Goal: Task Accomplishment & Management: Manage account settings

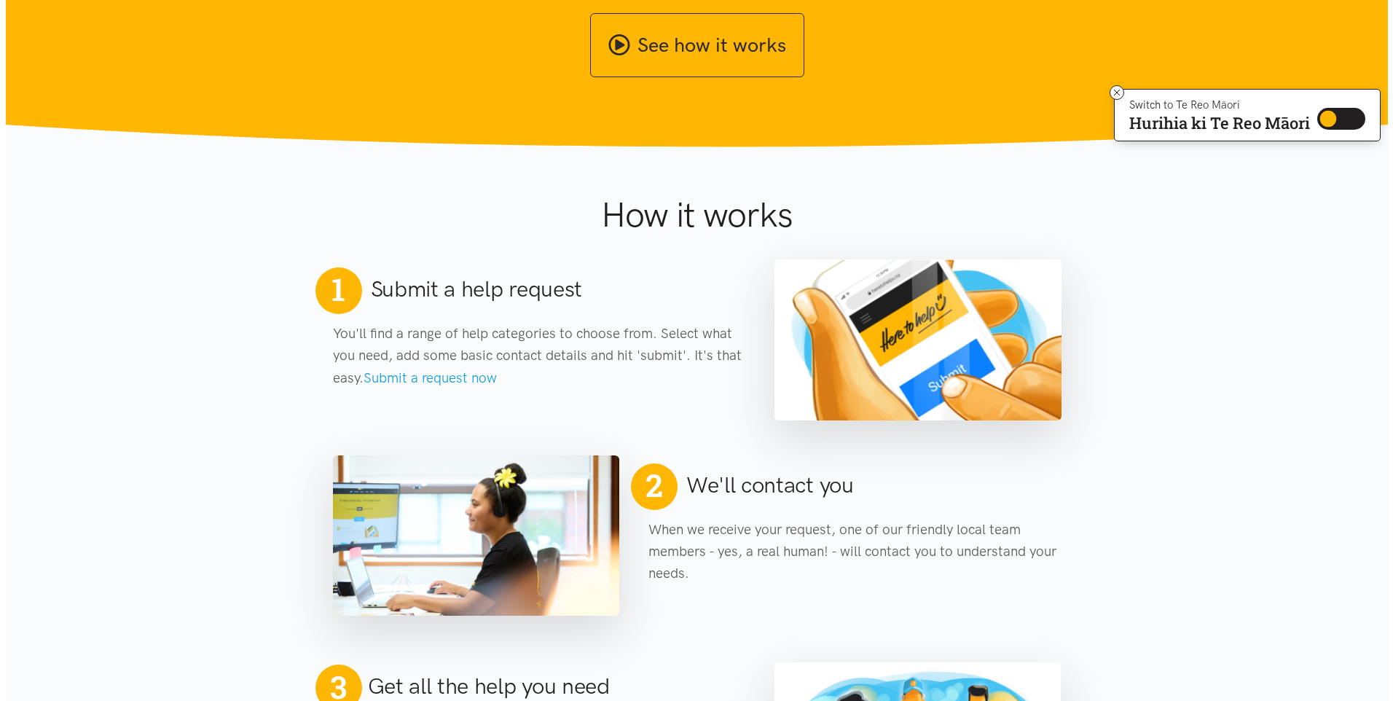
scroll to position [73, 0]
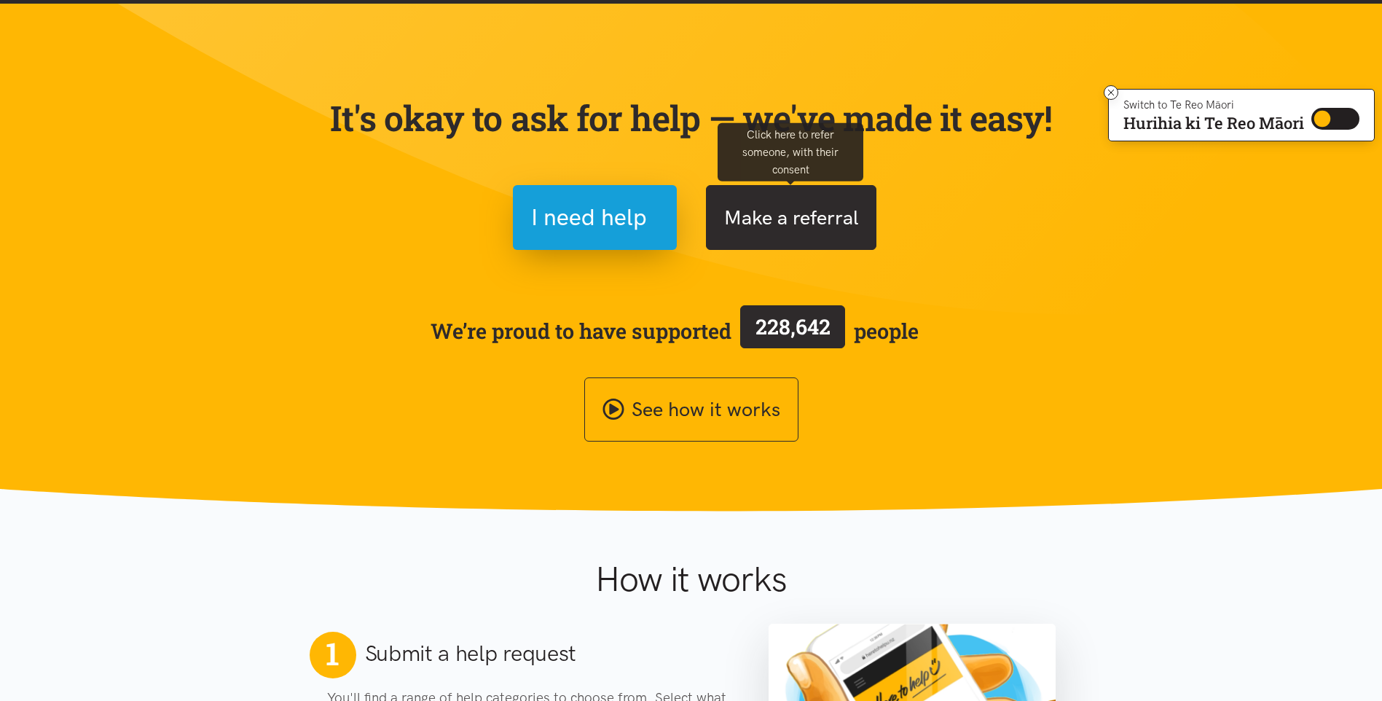
click at [796, 216] on button "Make a referral" at bounding box center [791, 217] width 170 height 65
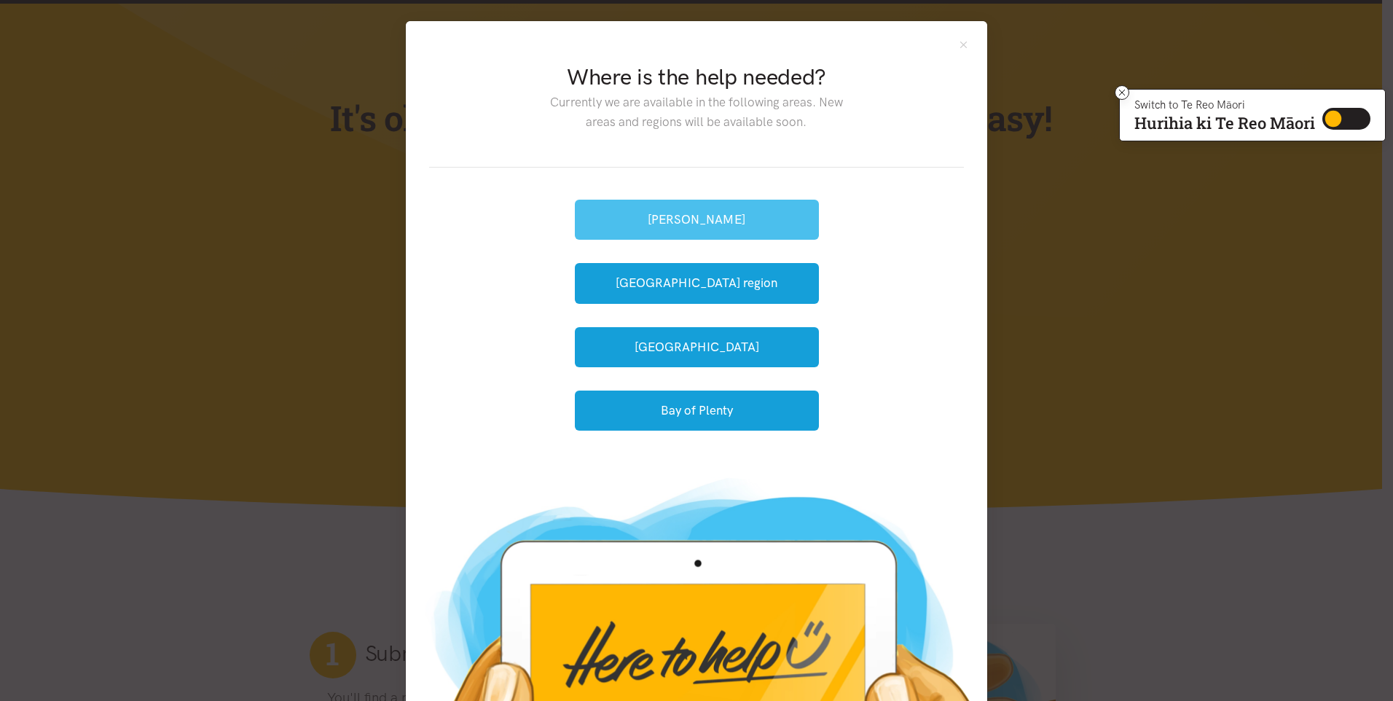
click at [686, 212] on button "[PERSON_NAME]" at bounding box center [697, 220] width 244 height 40
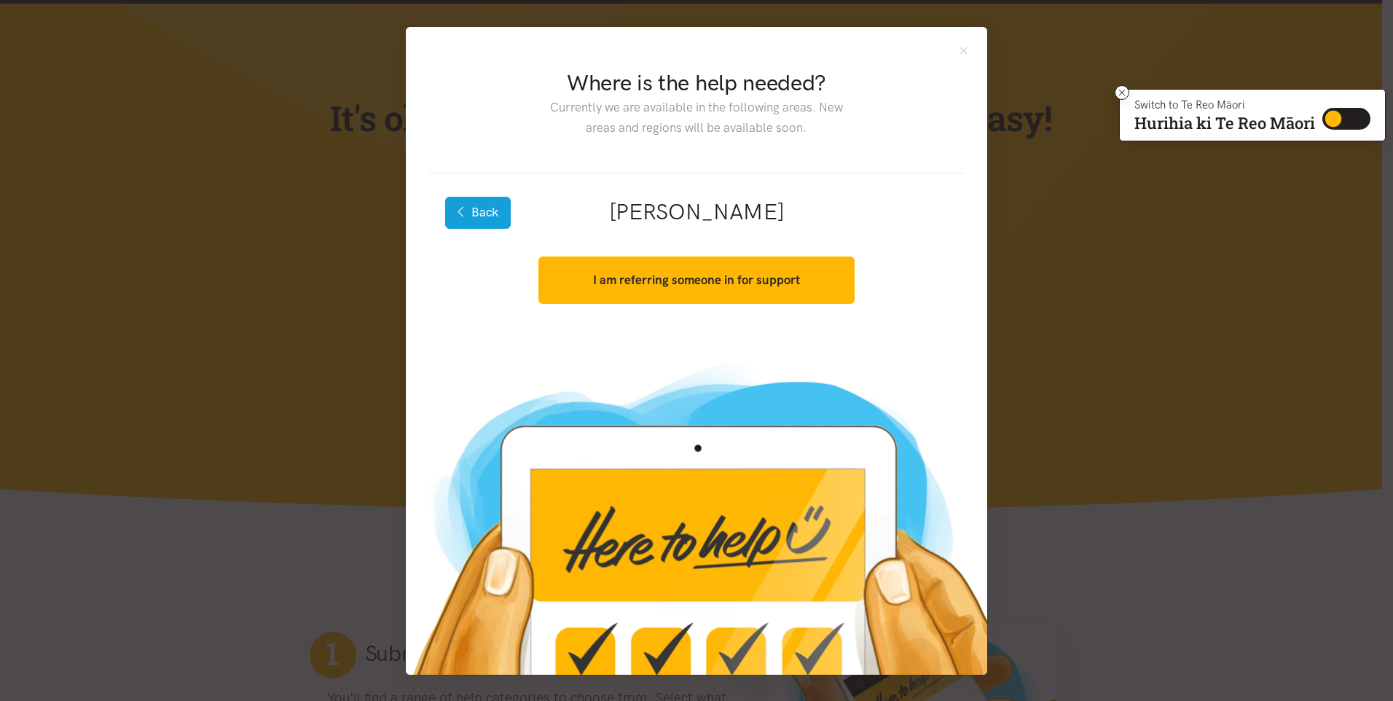
click at [495, 211] on button "Back" at bounding box center [478, 213] width 66 height 32
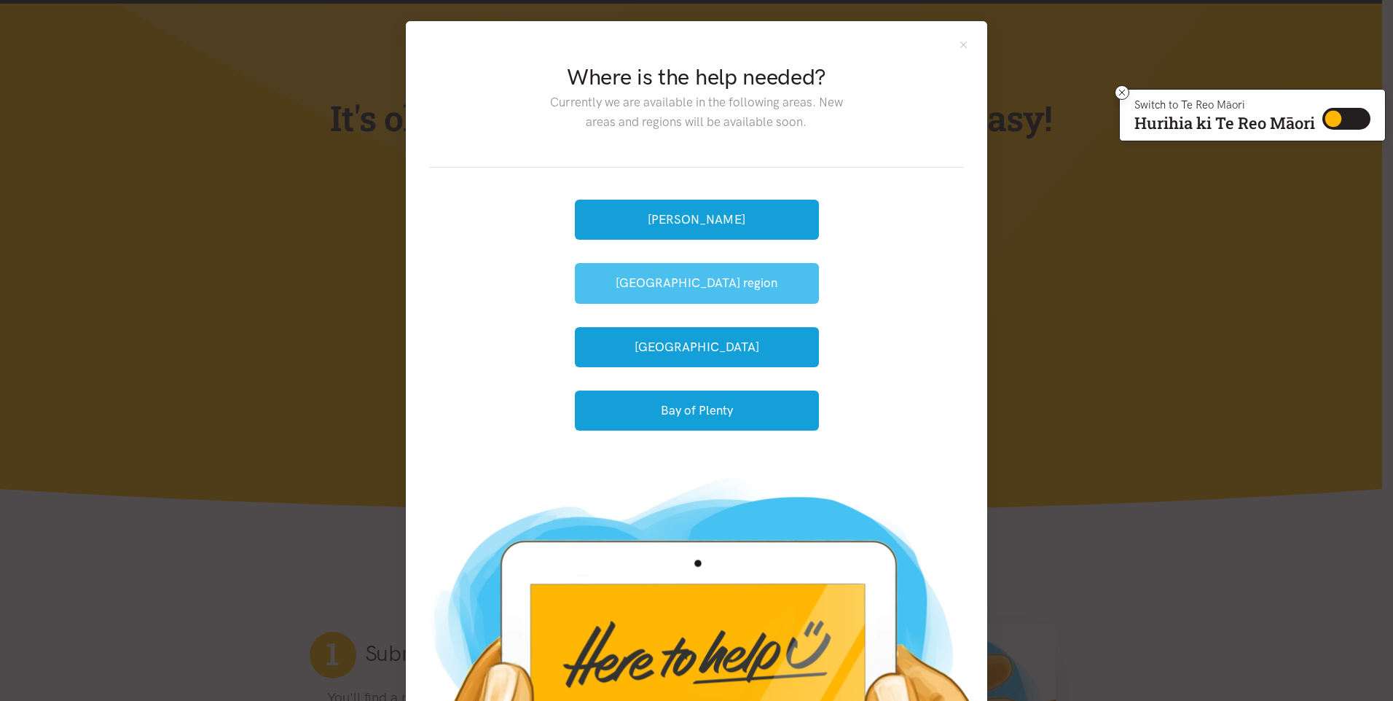
click at [660, 283] on button "[GEOGRAPHIC_DATA] region" at bounding box center [697, 283] width 244 height 40
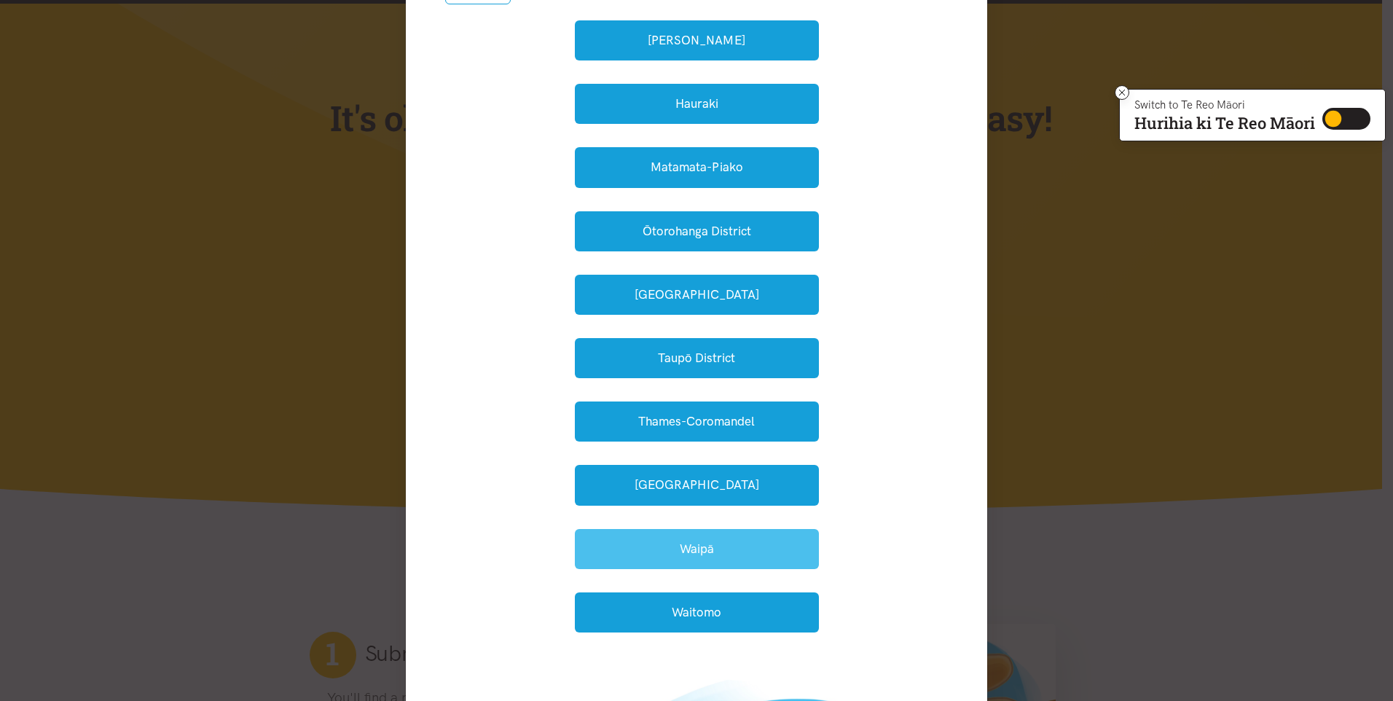
click at [677, 557] on button "Waipā" at bounding box center [697, 549] width 244 height 40
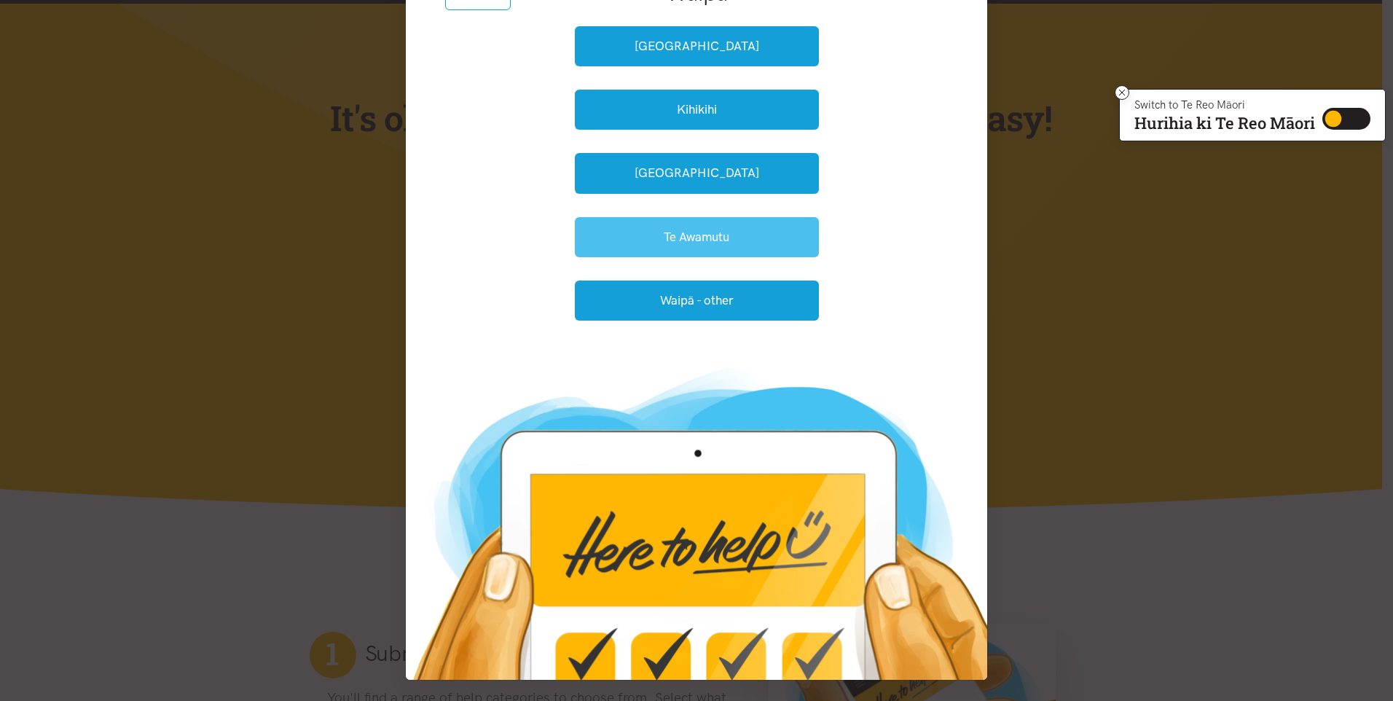
click at [634, 243] on button "Te Awamutu" at bounding box center [697, 237] width 244 height 40
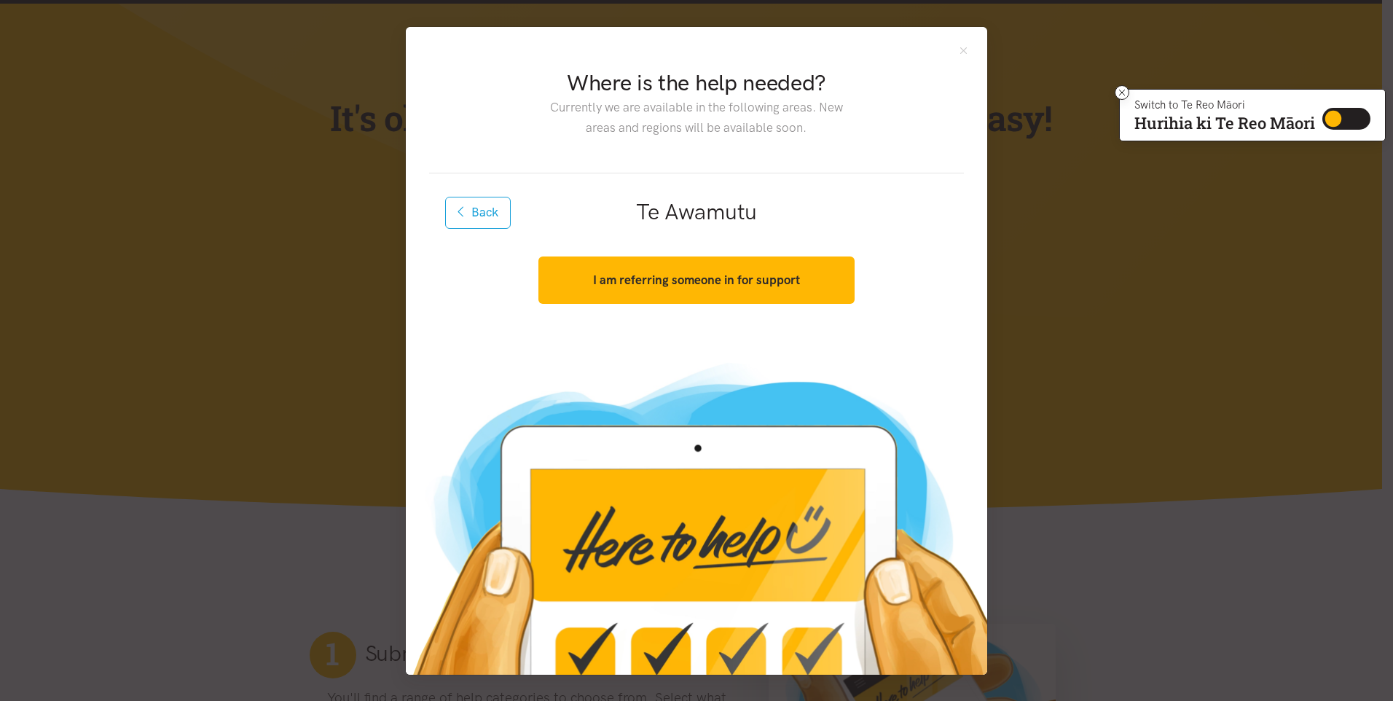
scroll to position [0, 0]
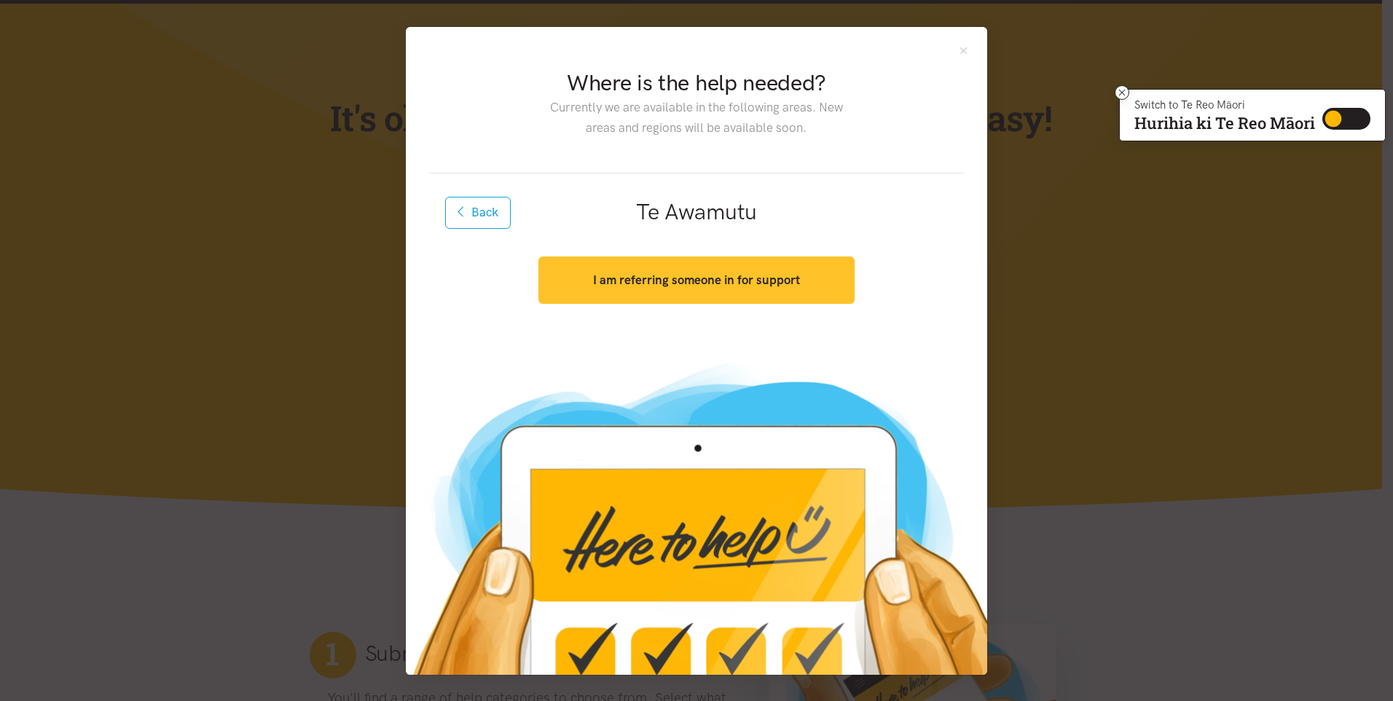
click at [651, 282] on strong "I am referring someone in for support" at bounding box center [696, 279] width 207 height 15
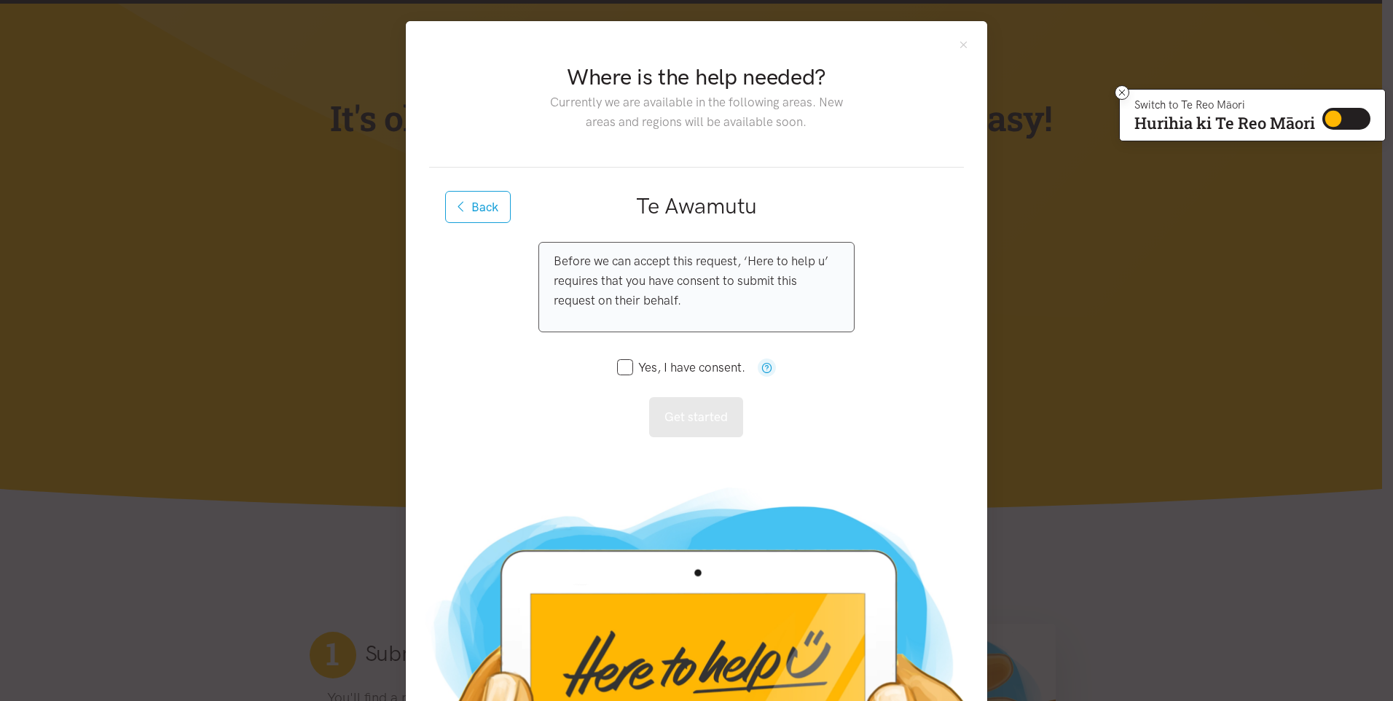
click at [620, 367] on input "Yes, I have consent." at bounding box center [681, 367] width 128 height 12
checkbox input "true"
click at [701, 425] on button "Get started" at bounding box center [696, 417] width 94 height 40
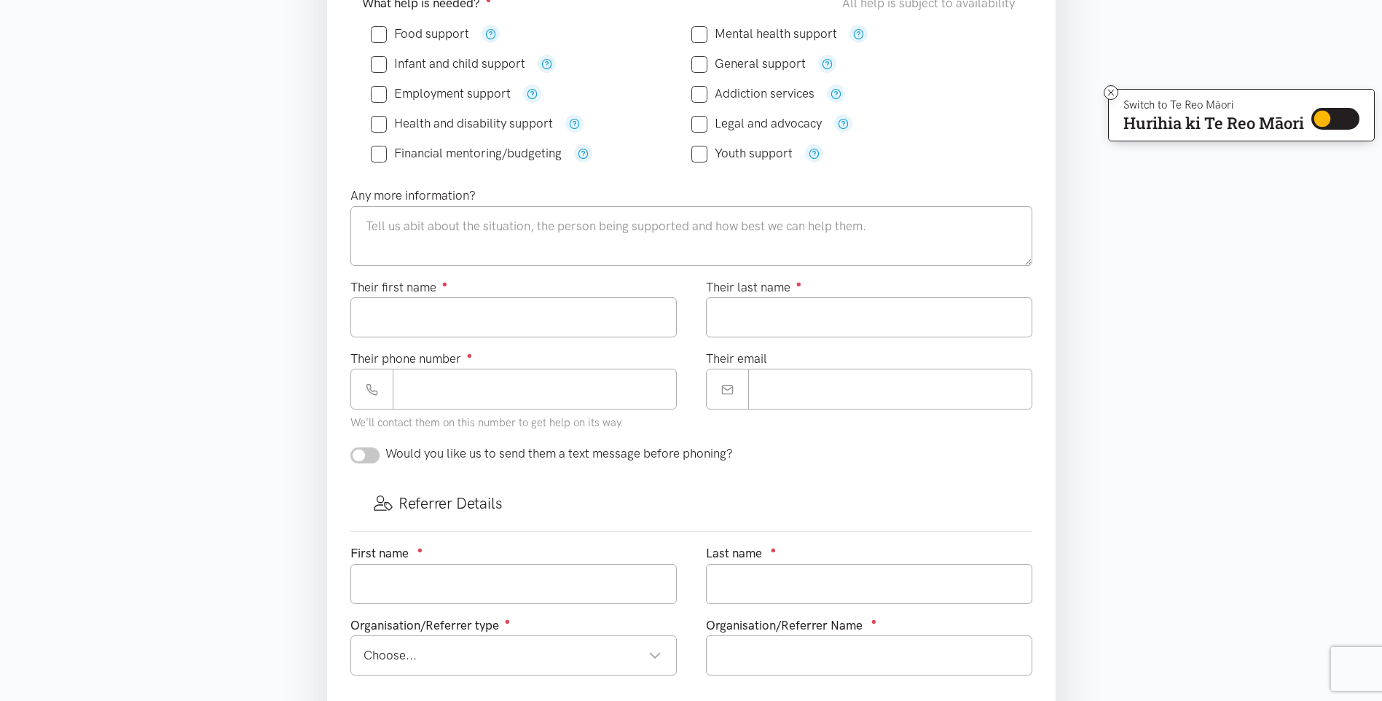
scroll to position [437, 0]
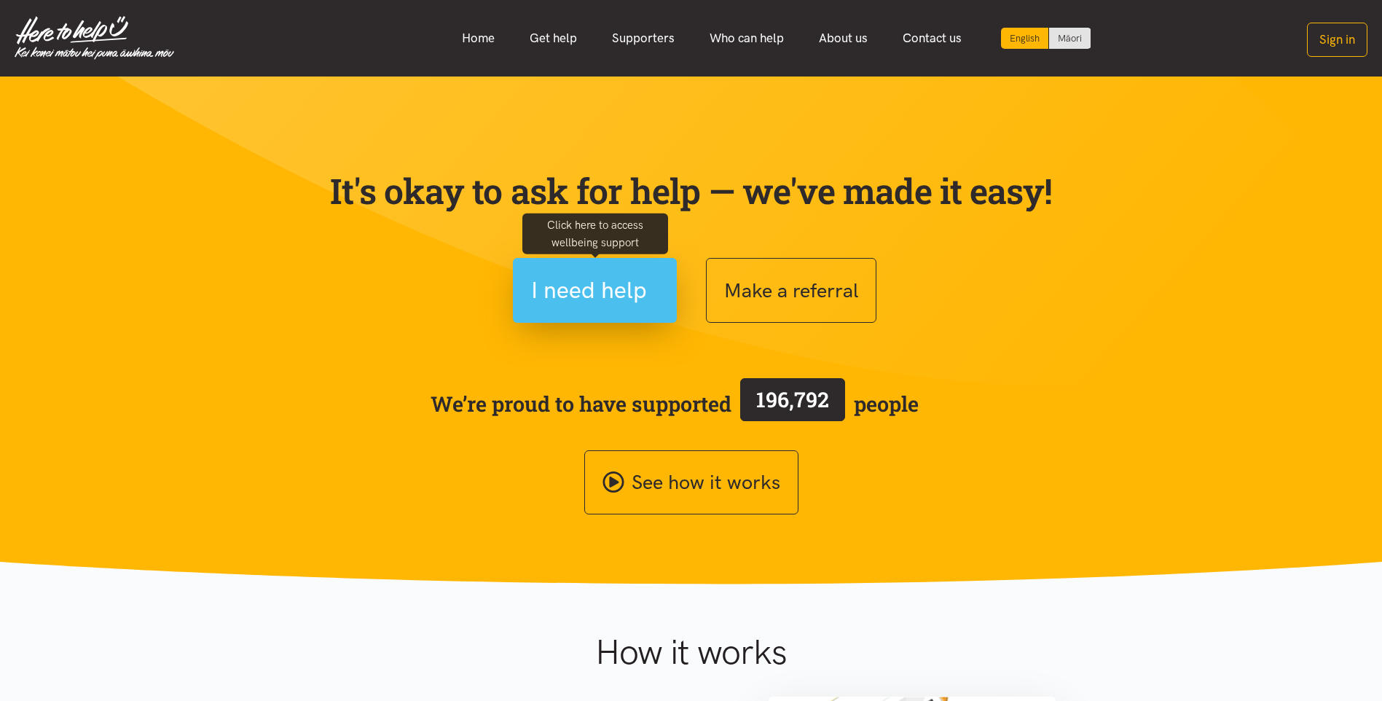
click at [530, 283] on button "I need help" at bounding box center [595, 290] width 164 height 65
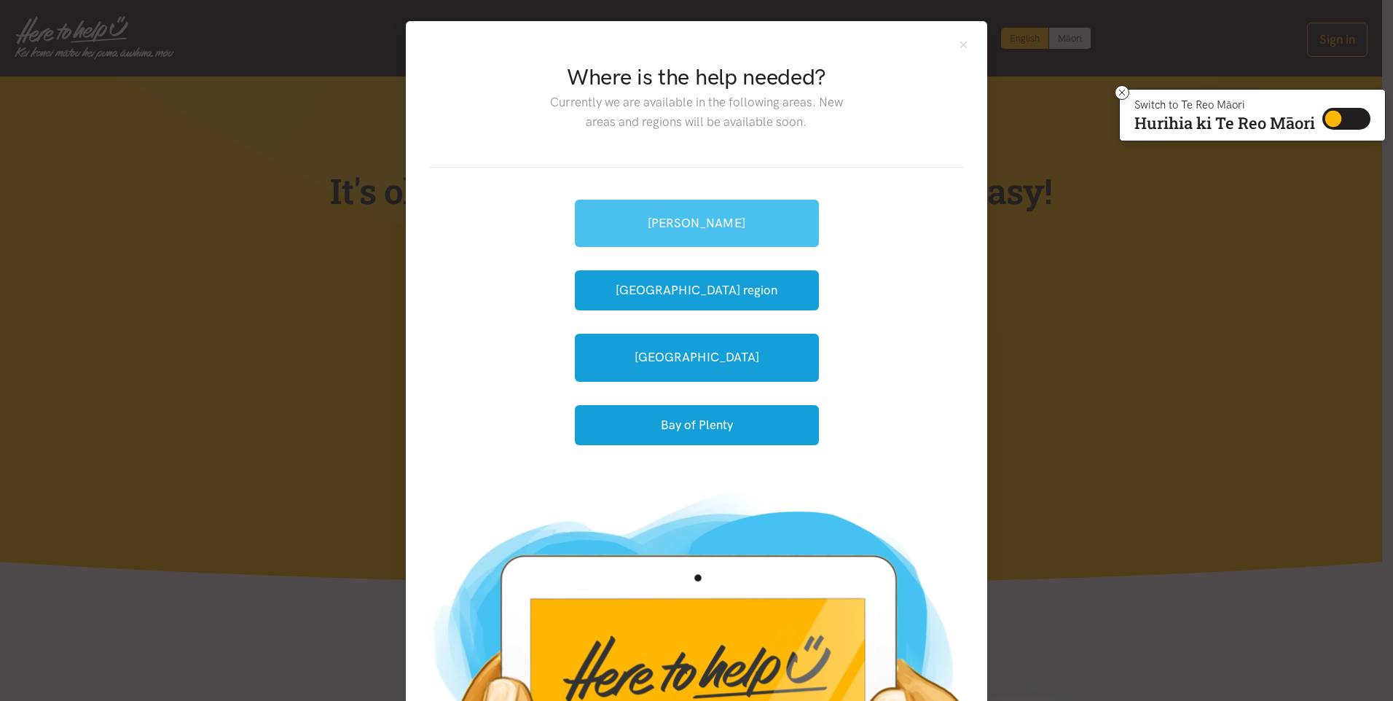
click at [663, 225] on link "[PERSON_NAME]" at bounding box center [697, 223] width 244 height 47
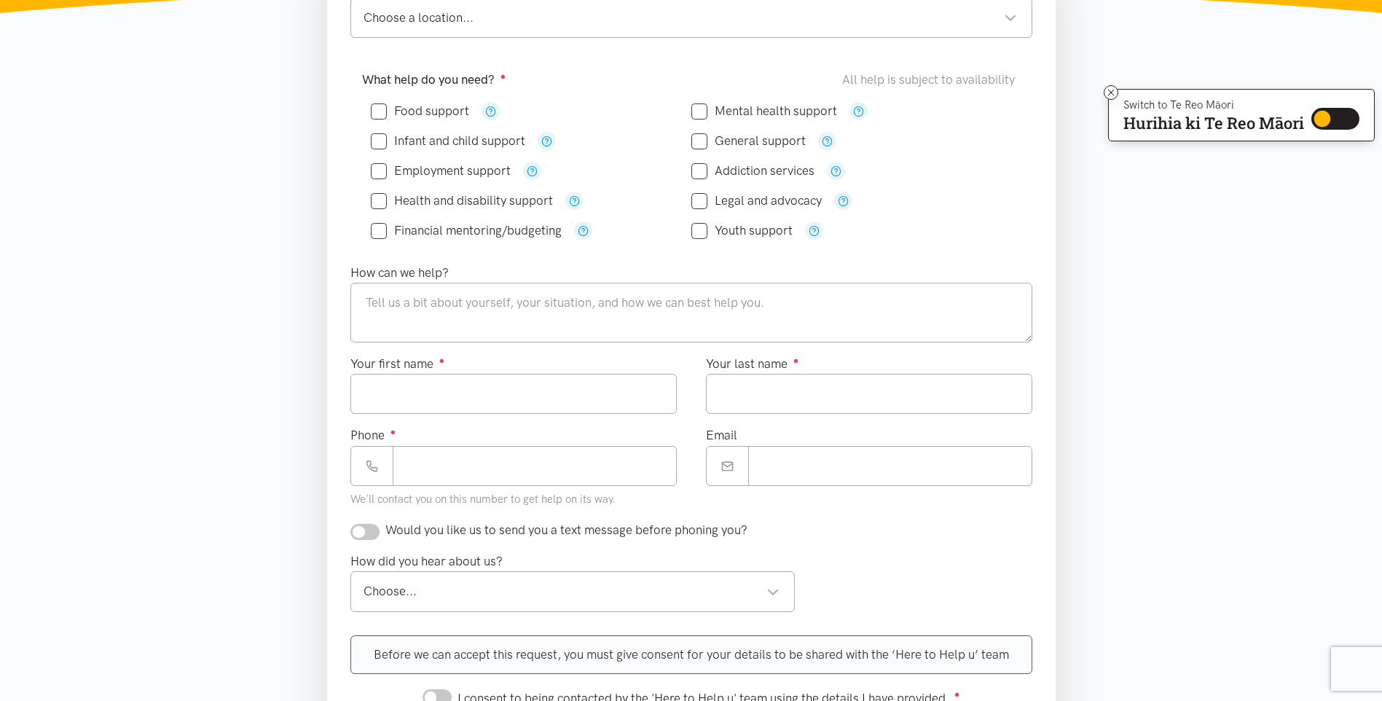
scroll to position [291, 0]
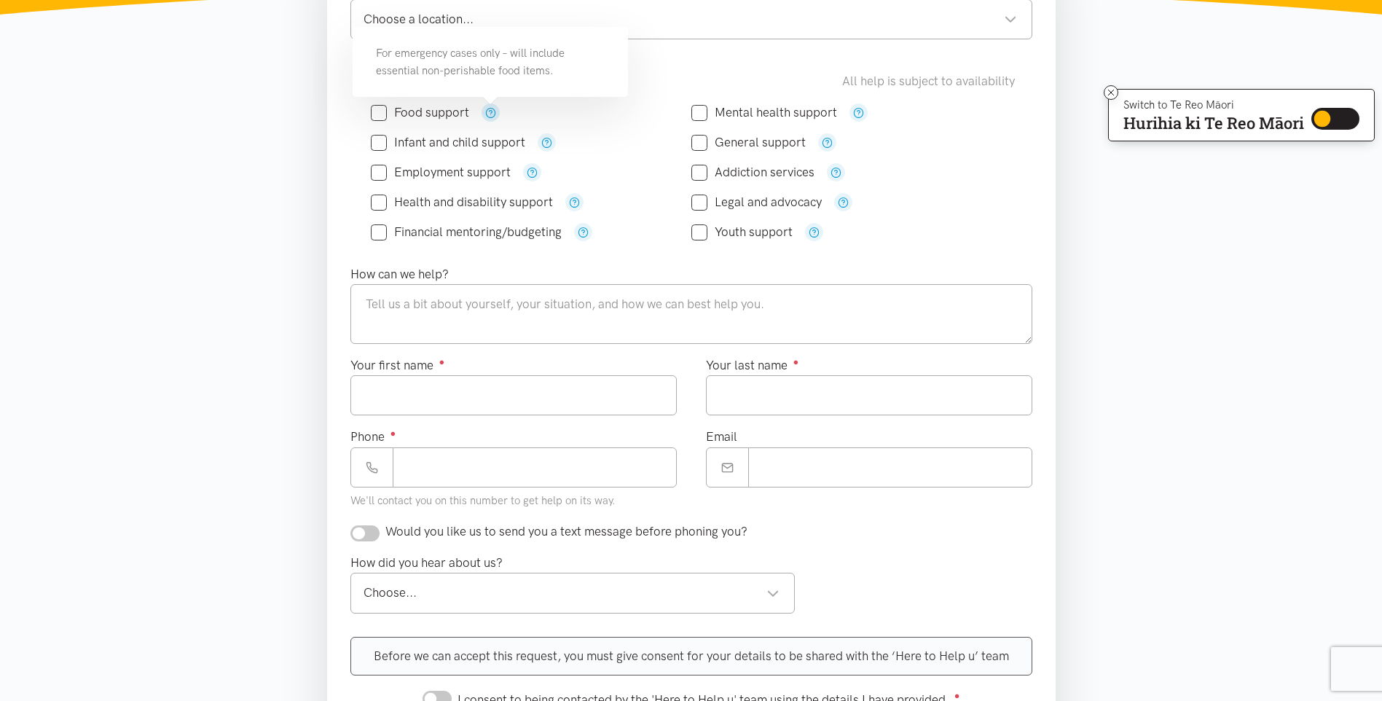
click at [487, 107] on icon "button" at bounding box center [490, 112] width 11 height 11
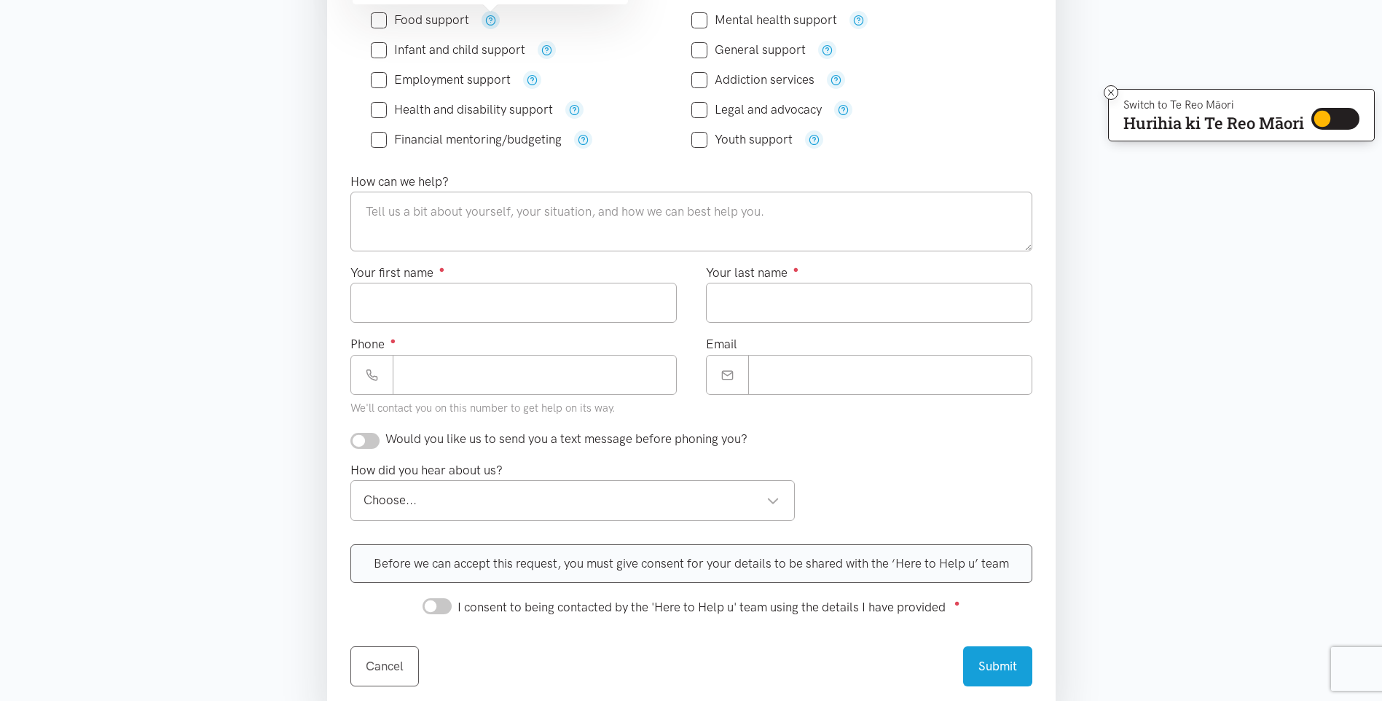
scroll to position [146, 0]
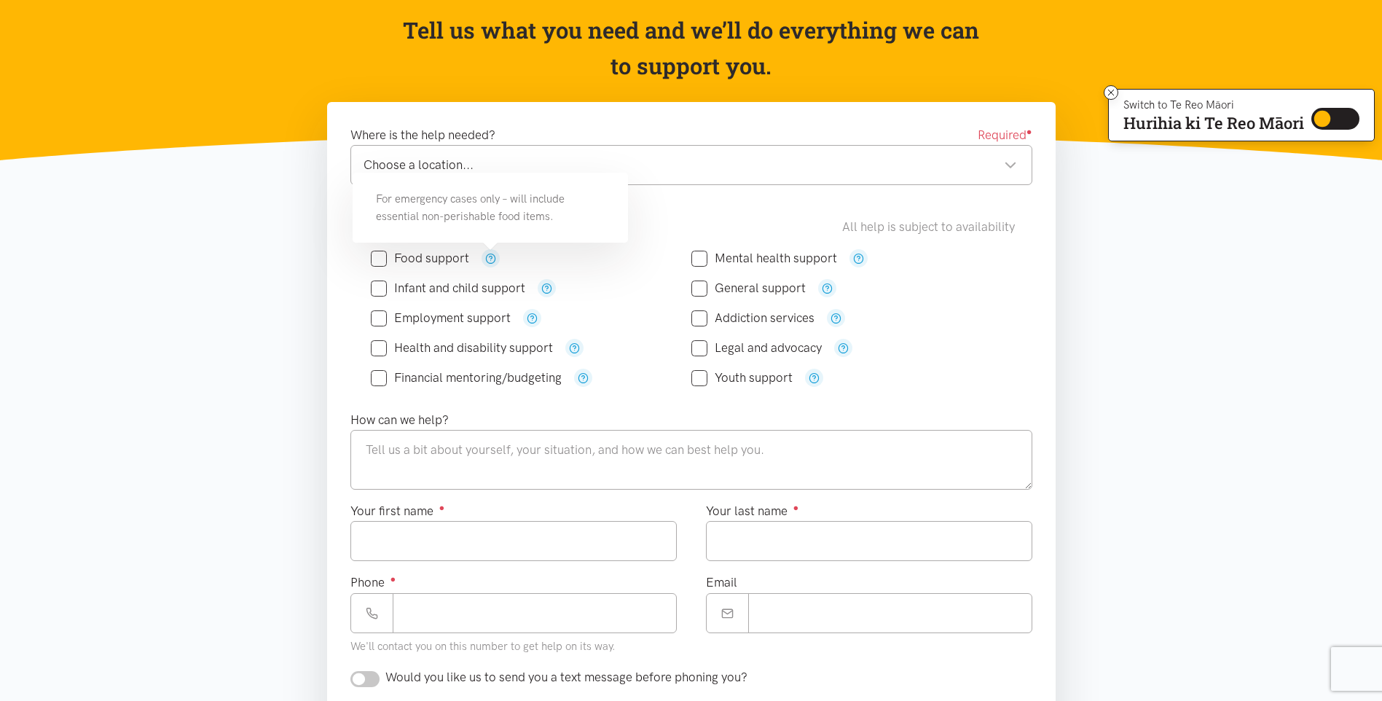
click at [348, 336] on div "What help do you need? ● All help is subject to availability Food support" at bounding box center [692, 307] width 688 height 181
click at [515, 170] on div "Choose a location..." at bounding box center [690, 165] width 653 height 20
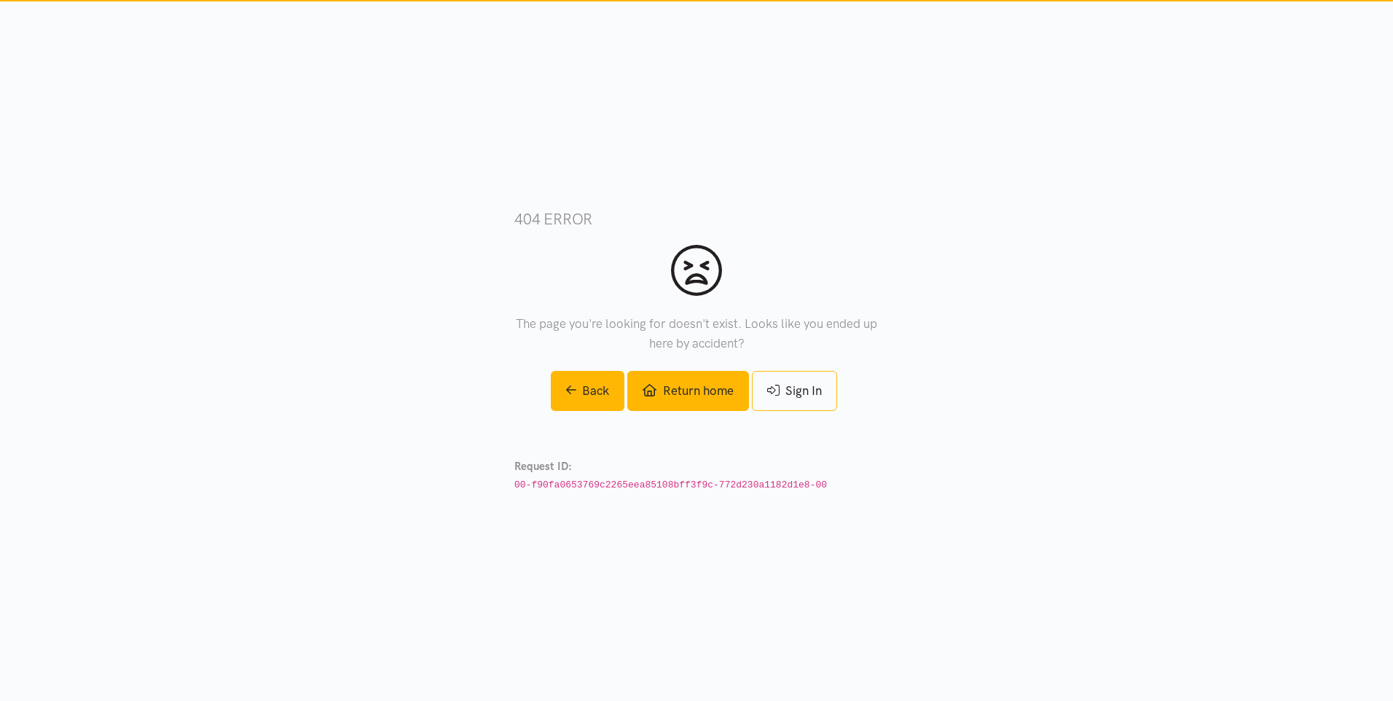
click at [686, 377] on link "Return home" at bounding box center [687, 391] width 121 height 40
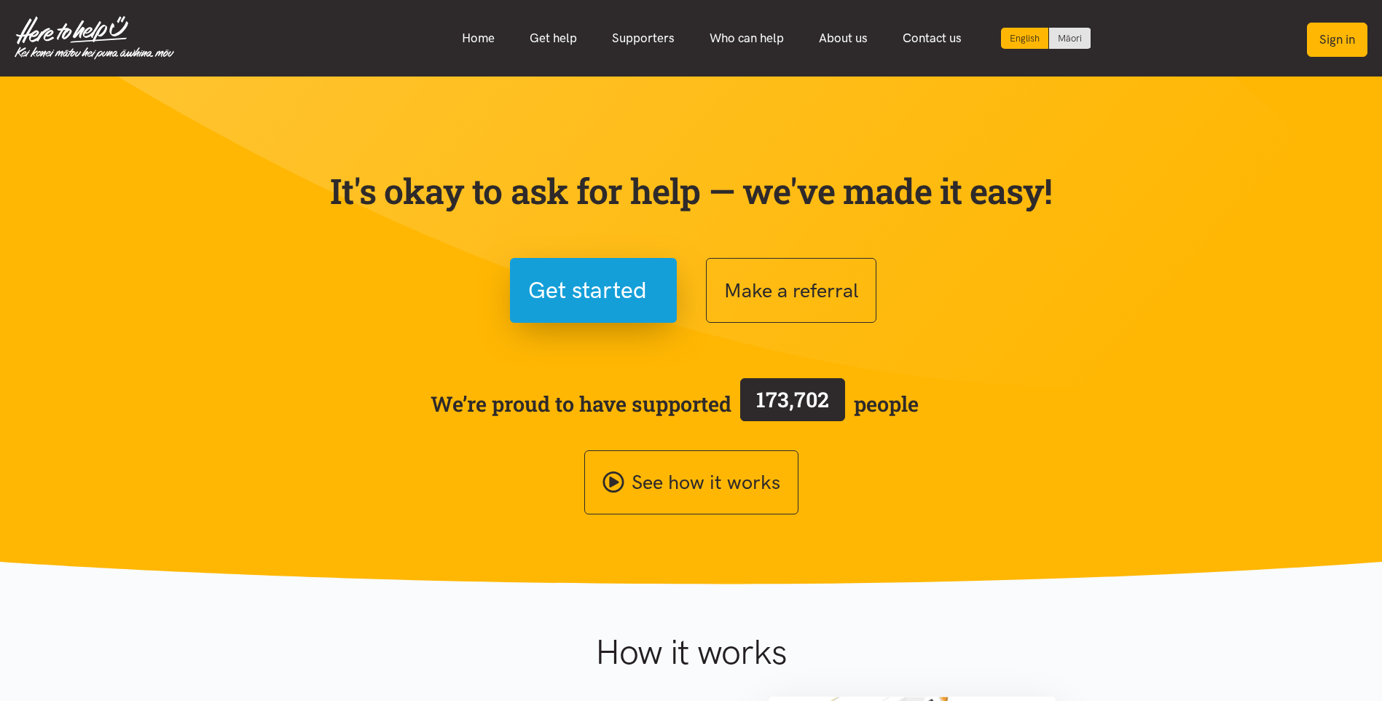
click at [1358, 23] on button "Sign in" at bounding box center [1337, 40] width 60 height 34
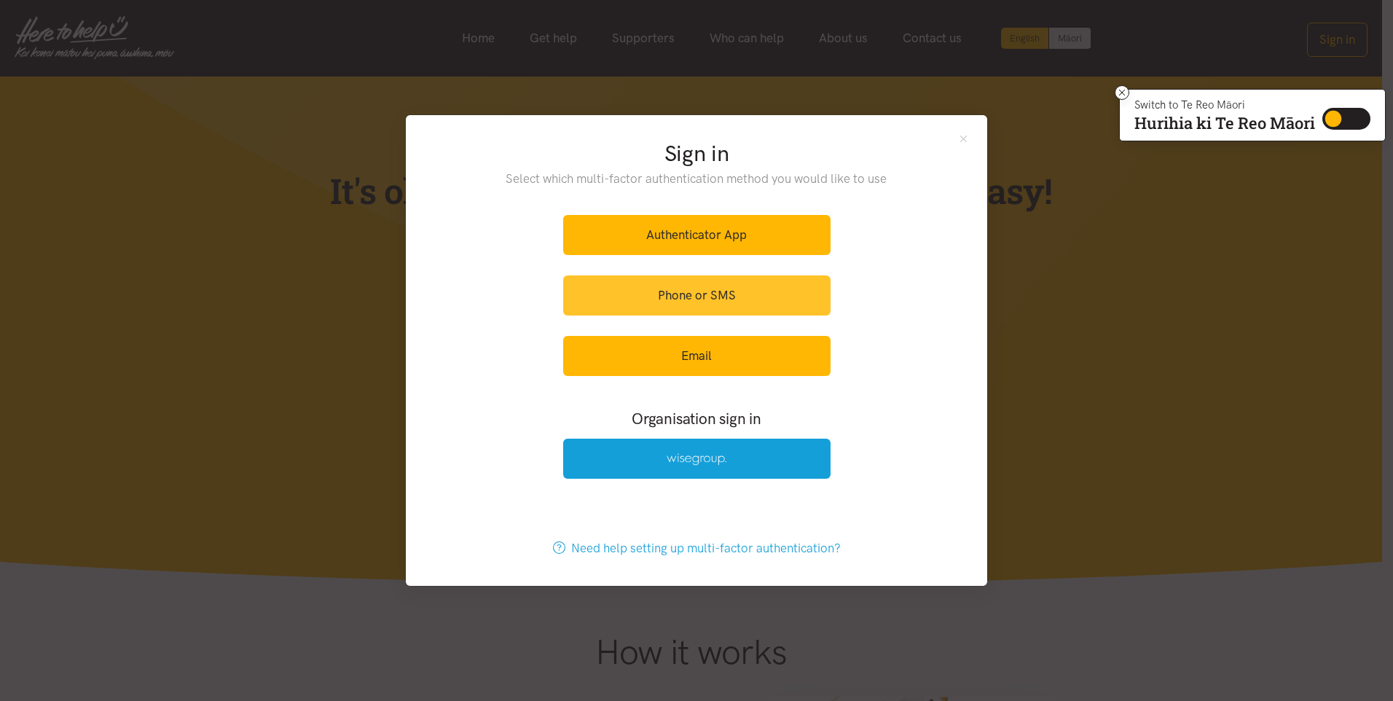
click at [722, 294] on link "Phone or SMS" at bounding box center [696, 295] width 267 height 40
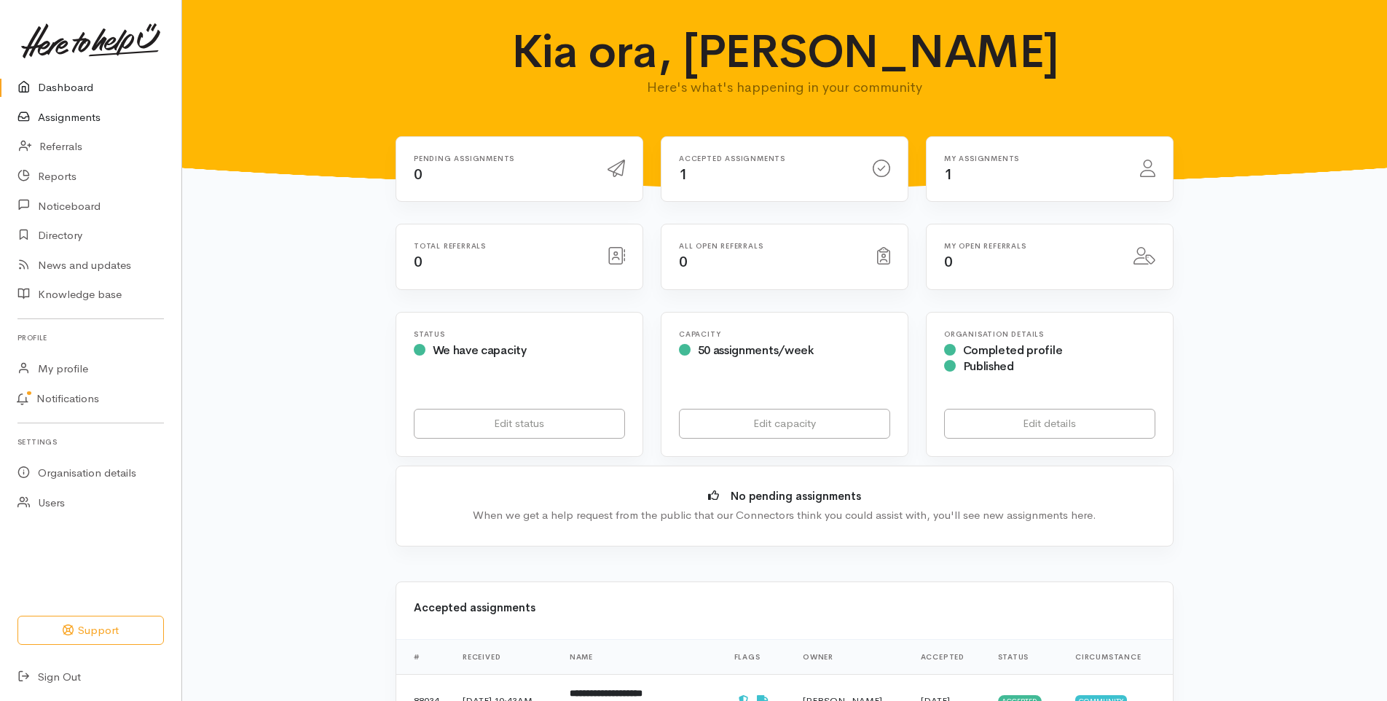
click at [69, 115] on link "Assignments" at bounding box center [90, 118] width 181 height 30
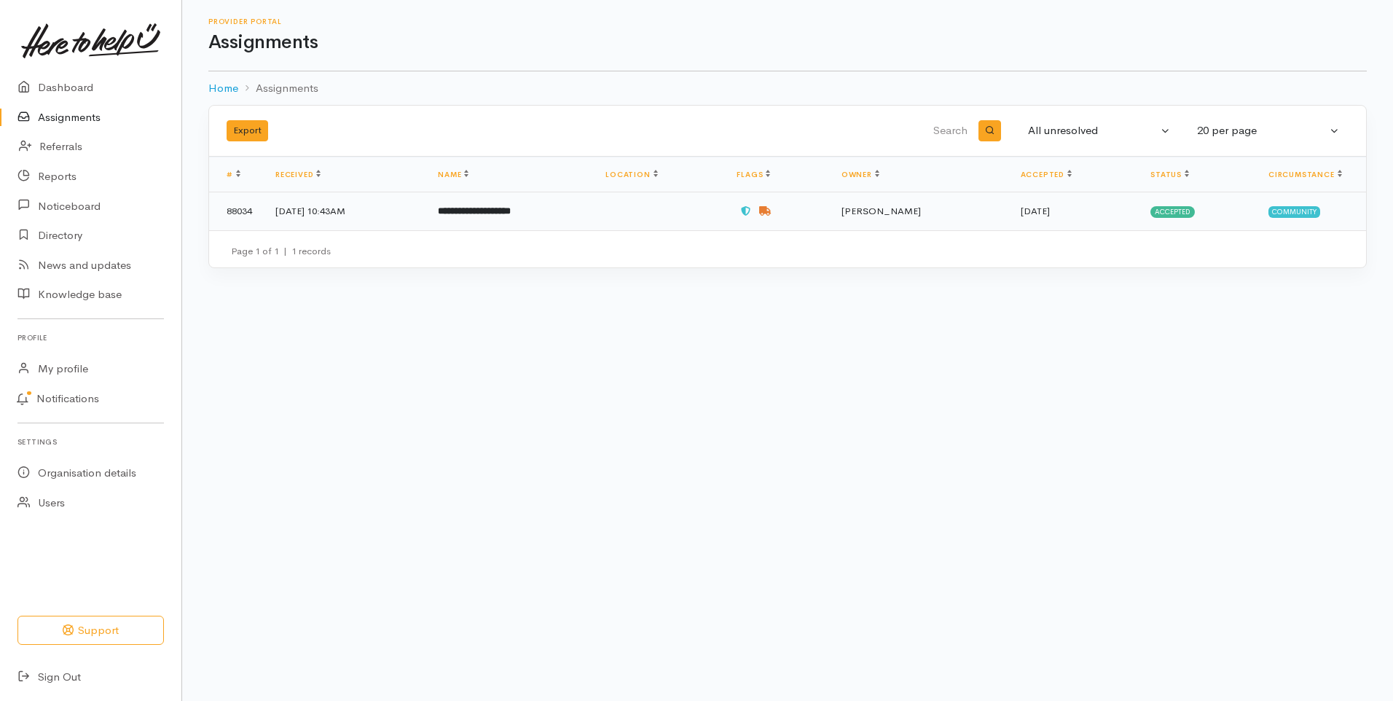
click at [496, 206] on b "**********" at bounding box center [474, 210] width 73 height 9
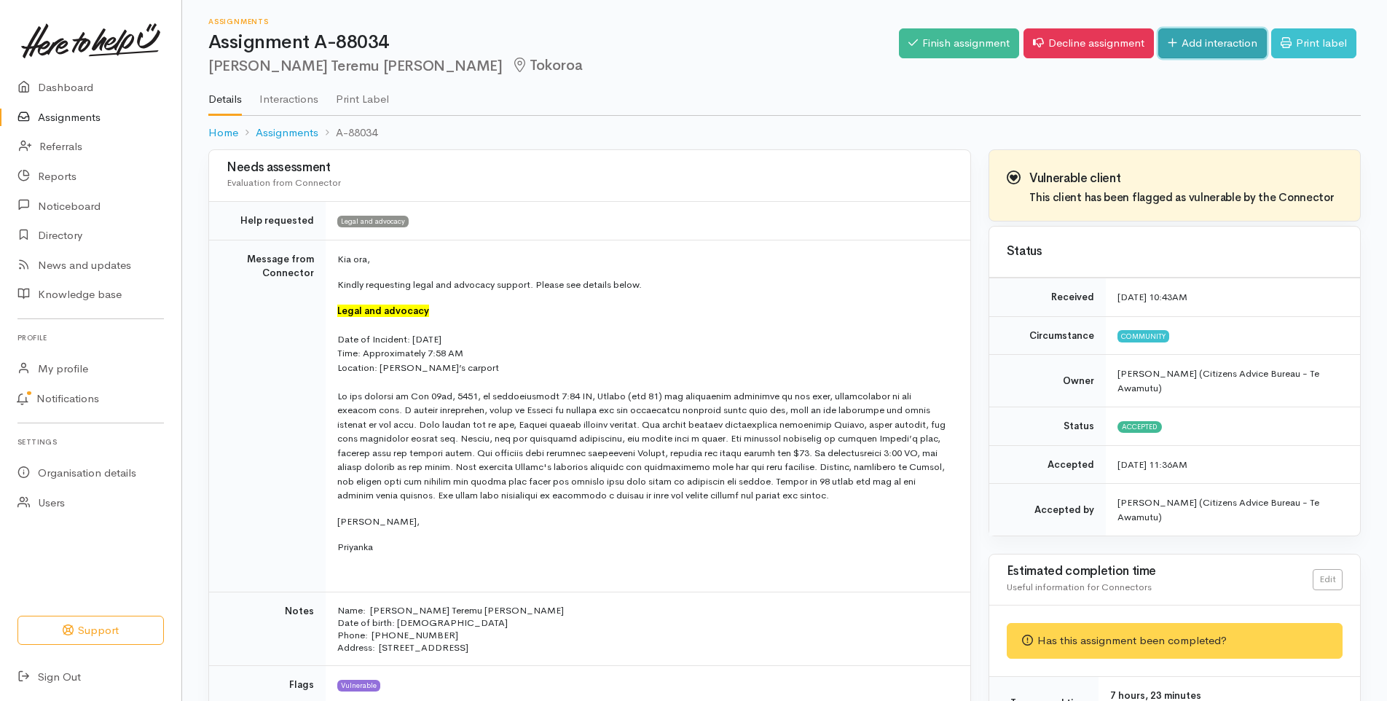
click at [1201, 47] on link "Add interaction" at bounding box center [1212, 43] width 109 height 30
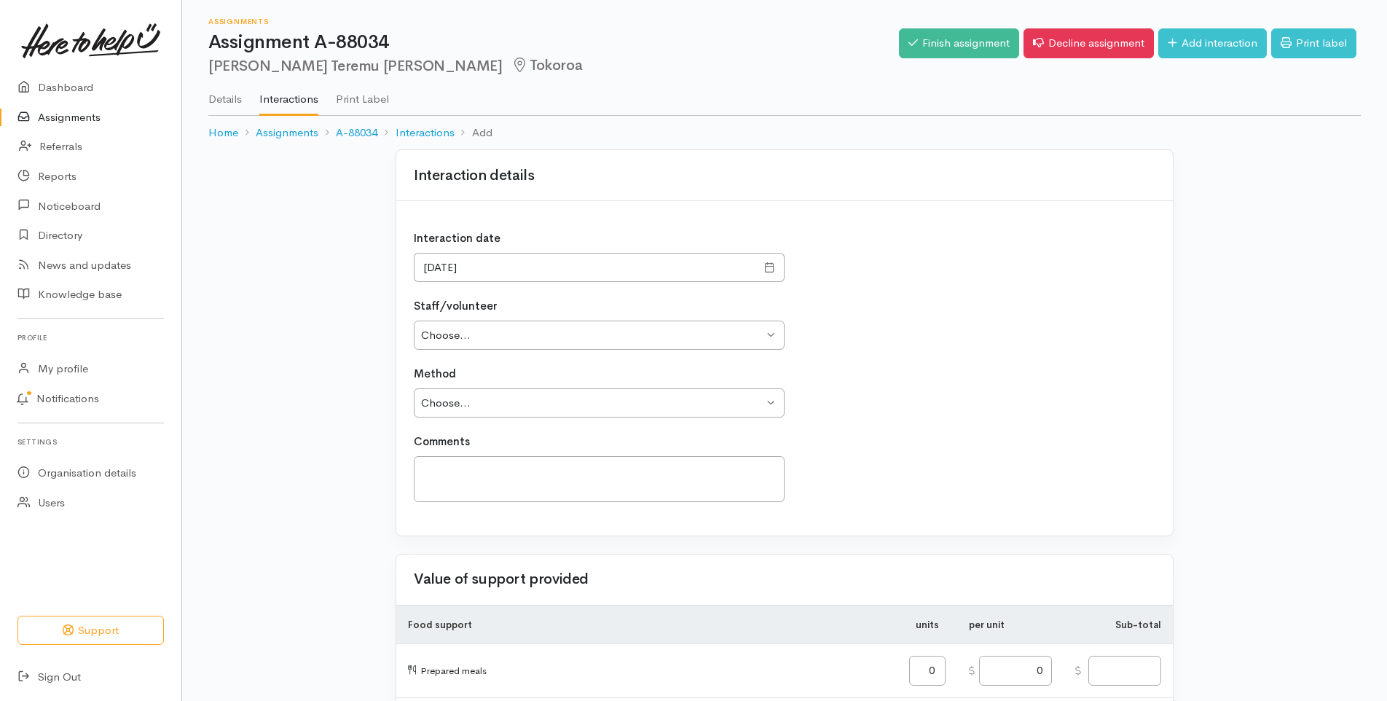
click at [771, 266] on span at bounding box center [769, 267] width 11 height 17
drag, startPoint x: 756, startPoint y: 267, endPoint x: 764, endPoint y: 267, distance: 8.0
click at [761, 267] on div at bounding box center [769, 268] width 29 height 30
click at [769, 265] on span at bounding box center [769, 267] width 11 height 17
click at [471, 275] on input "[DATE]" at bounding box center [585, 268] width 342 height 30
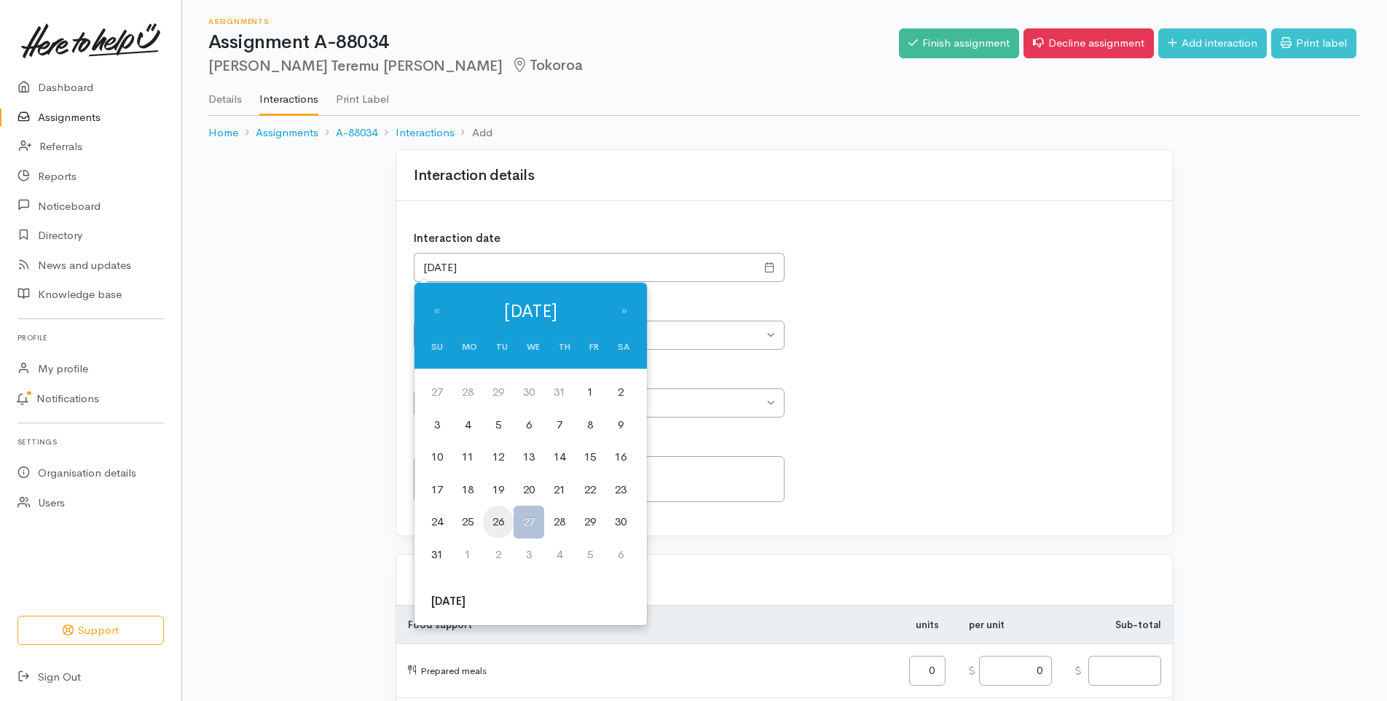
drag, startPoint x: 501, startPoint y: 523, endPoint x: 494, endPoint y: 503, distance: 21.0
click at [502, 523] on td "26" at bounding box center [498, 522] width 31 height 33
type input "26/08/2025"
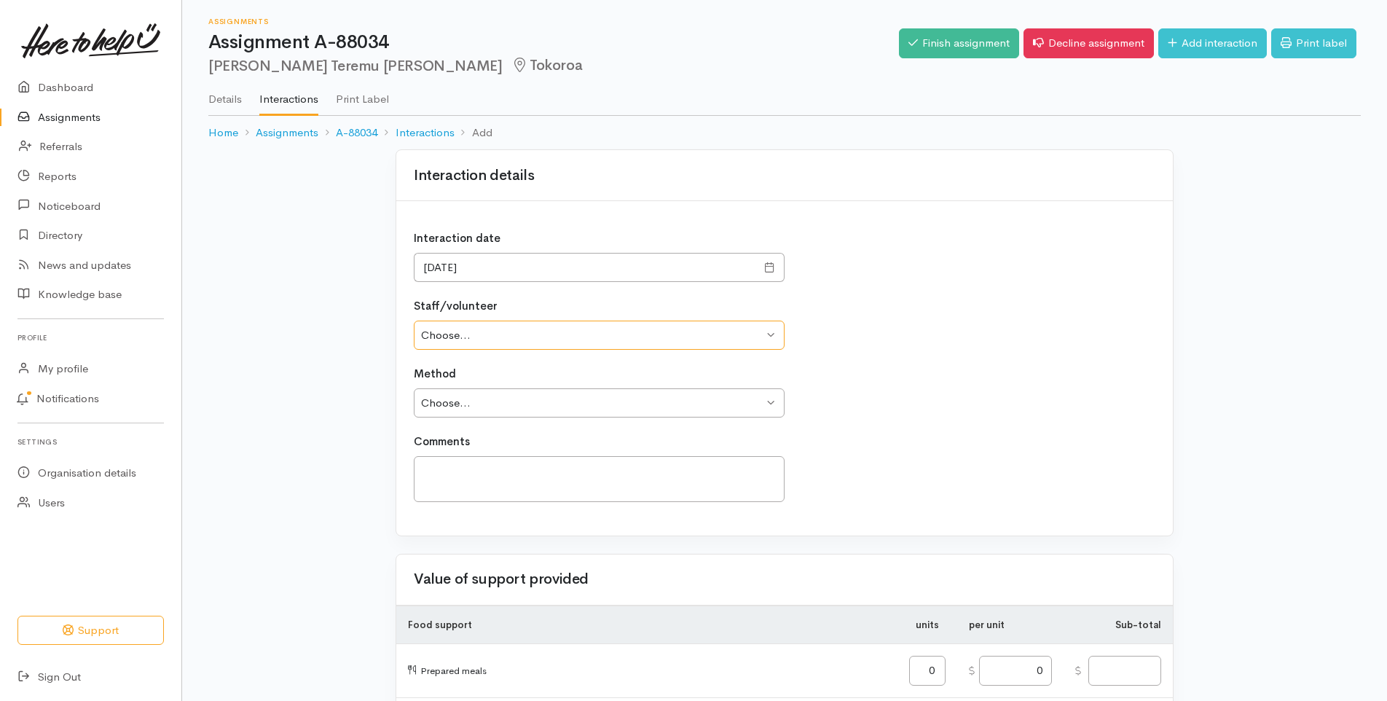
click at [460, 335] on select "Choose... Jess Brown" at bounding box center [599, 336] width 371 height 30
select select "481"
click at [414, 321] on select "Choose... Jess Brown" at bounding box center [599, 336] width 371 height 30
click at [456, 410] on select "Choose... Phone Visit Other" at bounding box center [599, 403] width 371 height 30
select select "1"
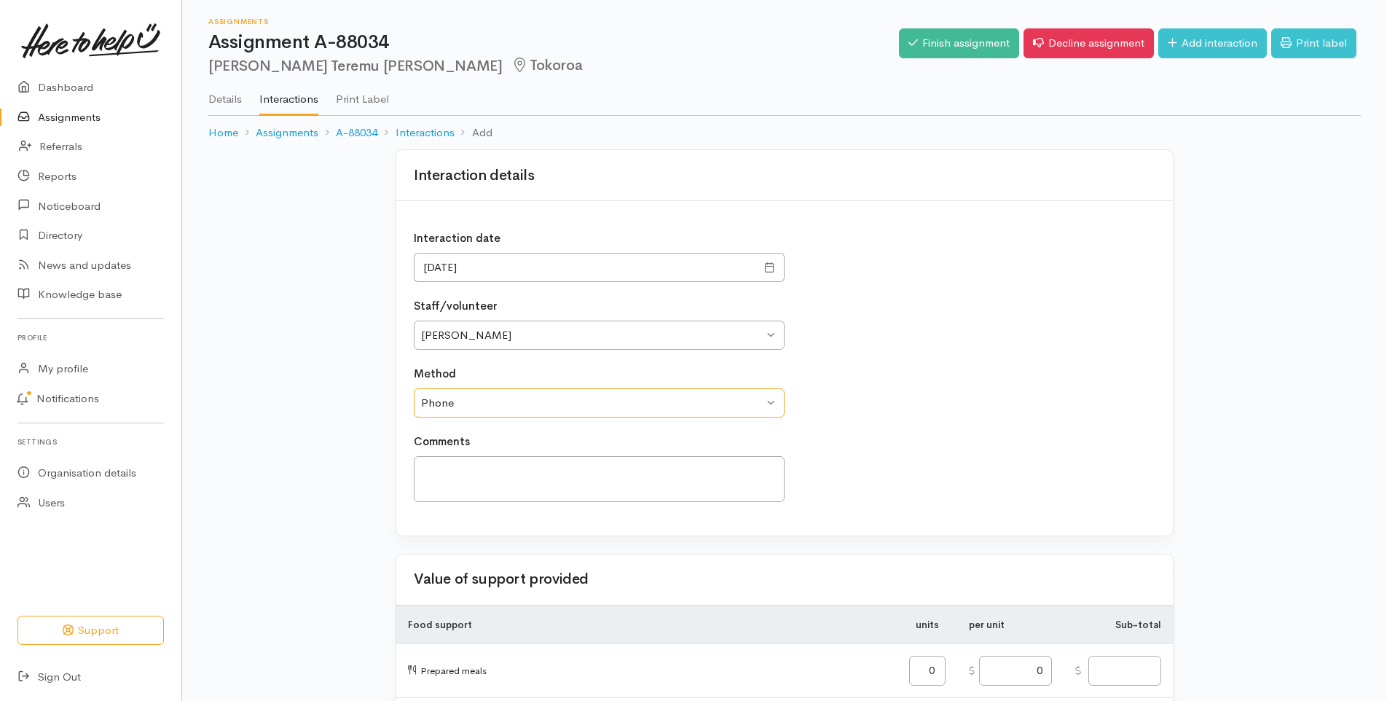
click at [414, 388] on select "Choose... Phone Visit Other" at bounding box center [599, 403] width 371 height 30
click at [463, 474] on textarea at bounding box center [599, 479] width 371 height 46
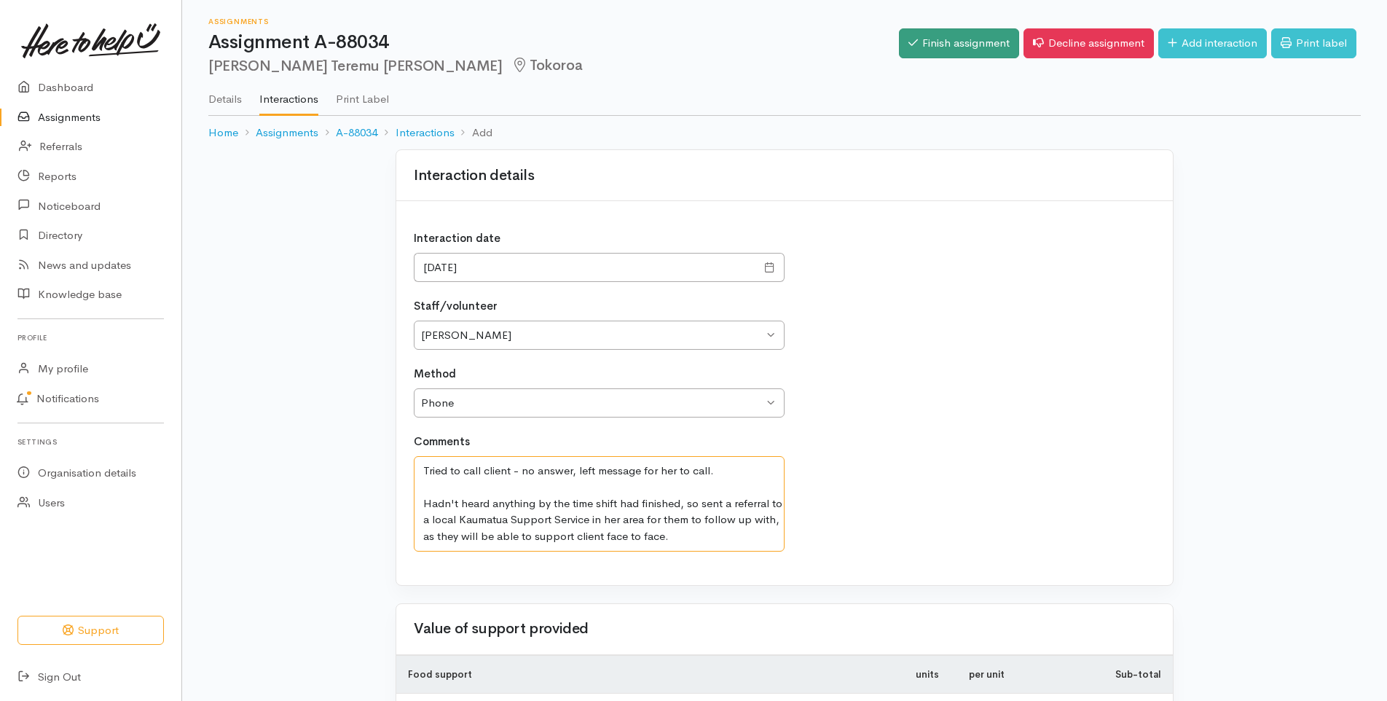
type textarea "Tried to call client - no answer, left message for her to call. Hadn't heard an…"
click at [949, 44] on link "Finish assignment" at bounding box center [959, 43] width 120 height 30
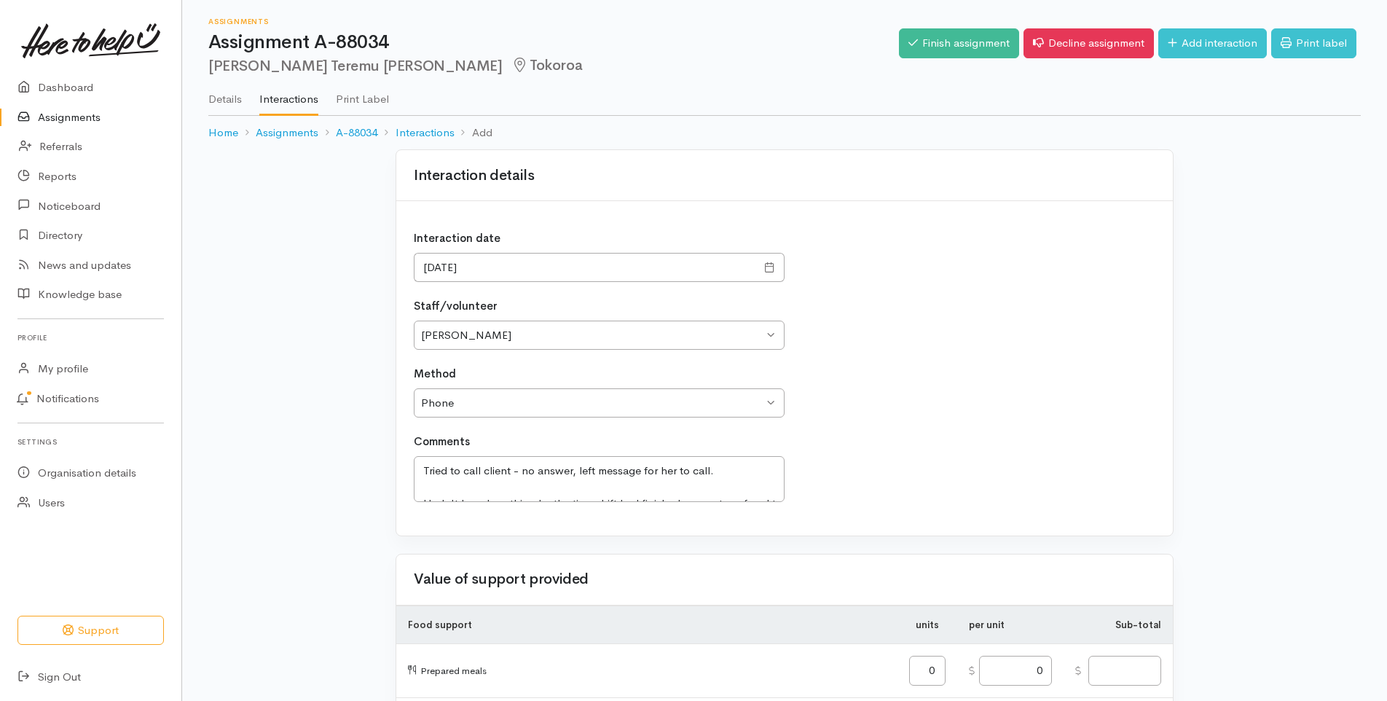
select select "481"
select select "1"
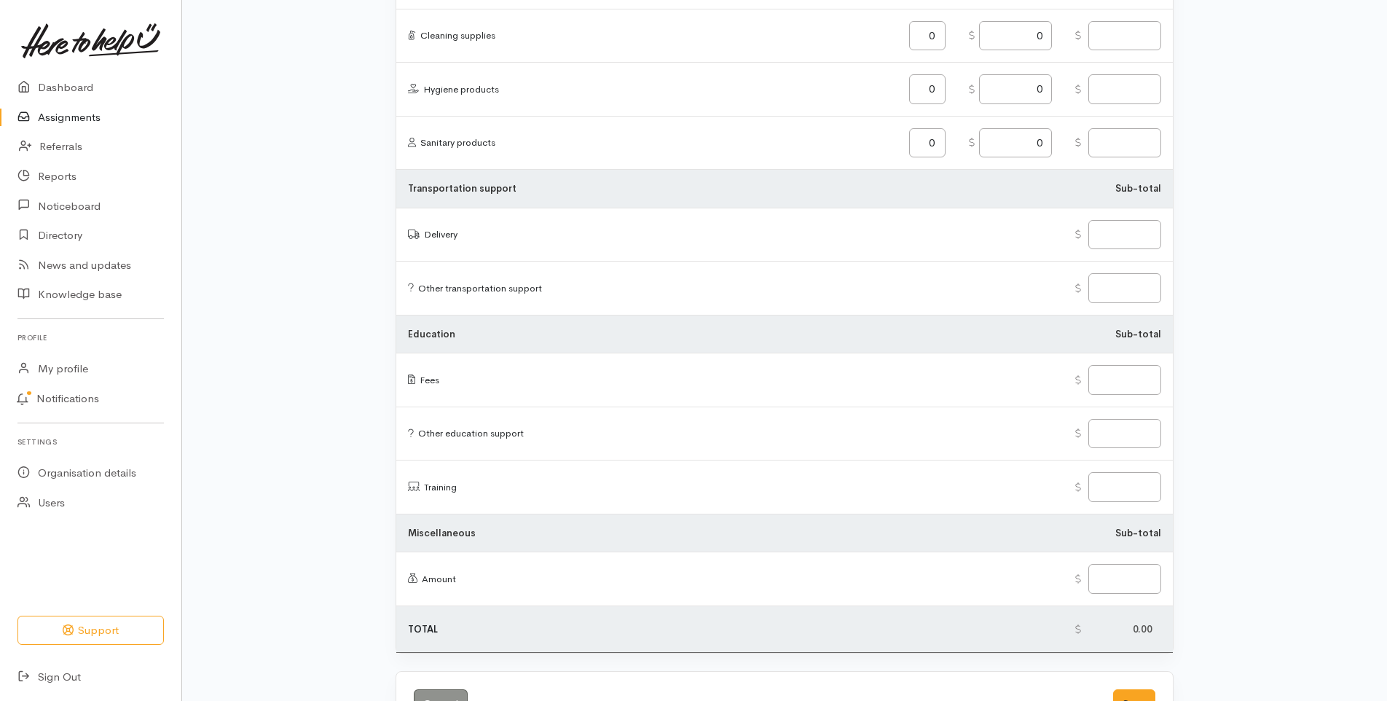
scroll to position [1645, 0]
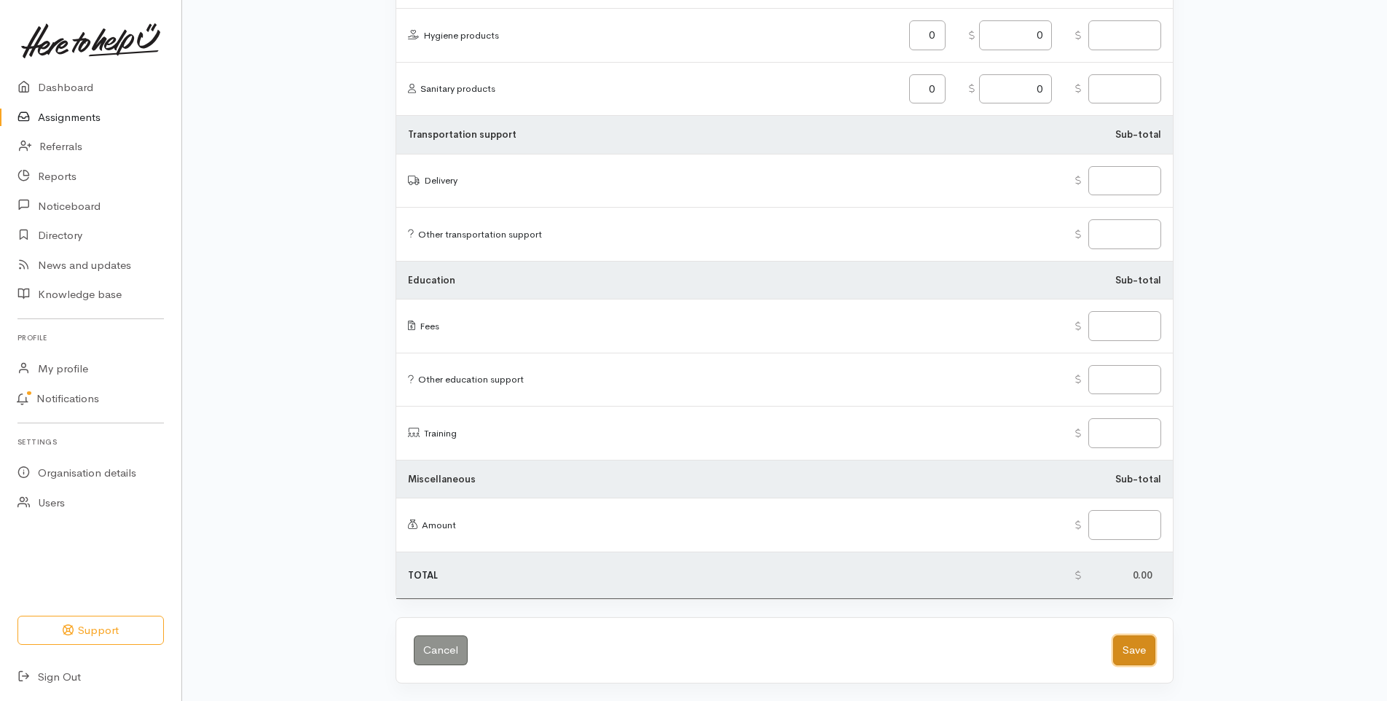
click at [1136, 648] on button "Save" at bounding box center [1134, 650] width 42 height 30
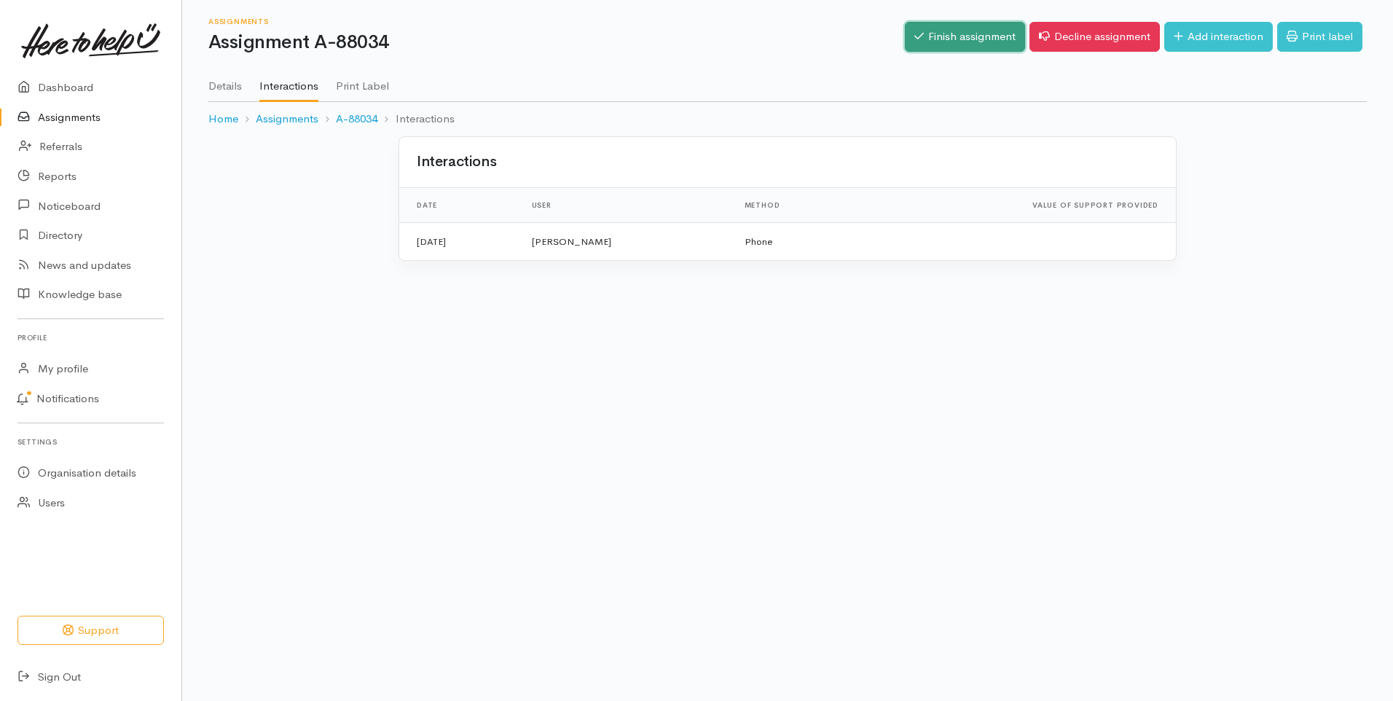
click at [944, 36] on link "Finish assignment" at bounding box center [965, 37] width 120 height 30
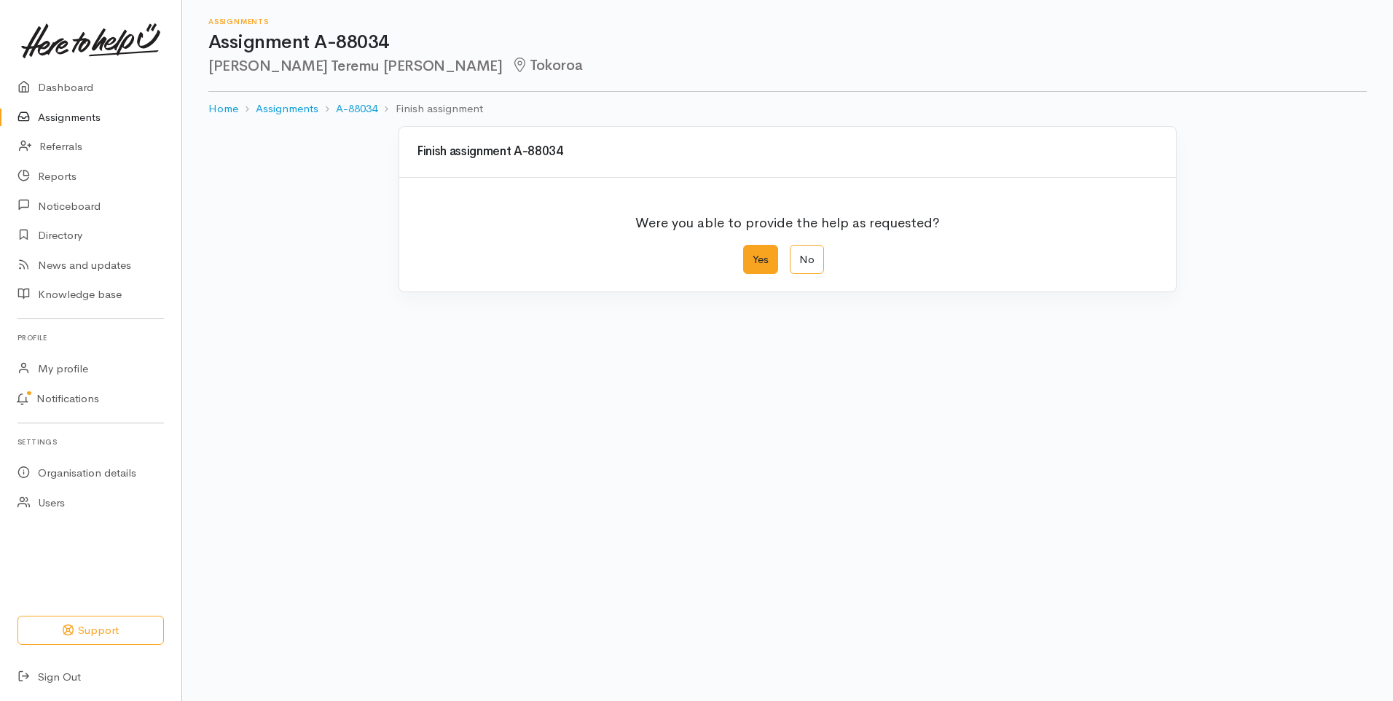
click at [769, 257] on label "Yes" at bounding box center [760, 260] width 35 height 30
click at [753, 254] on input "Yes" at bounding box center [747, 249] width 9 height 9
radio input "true"
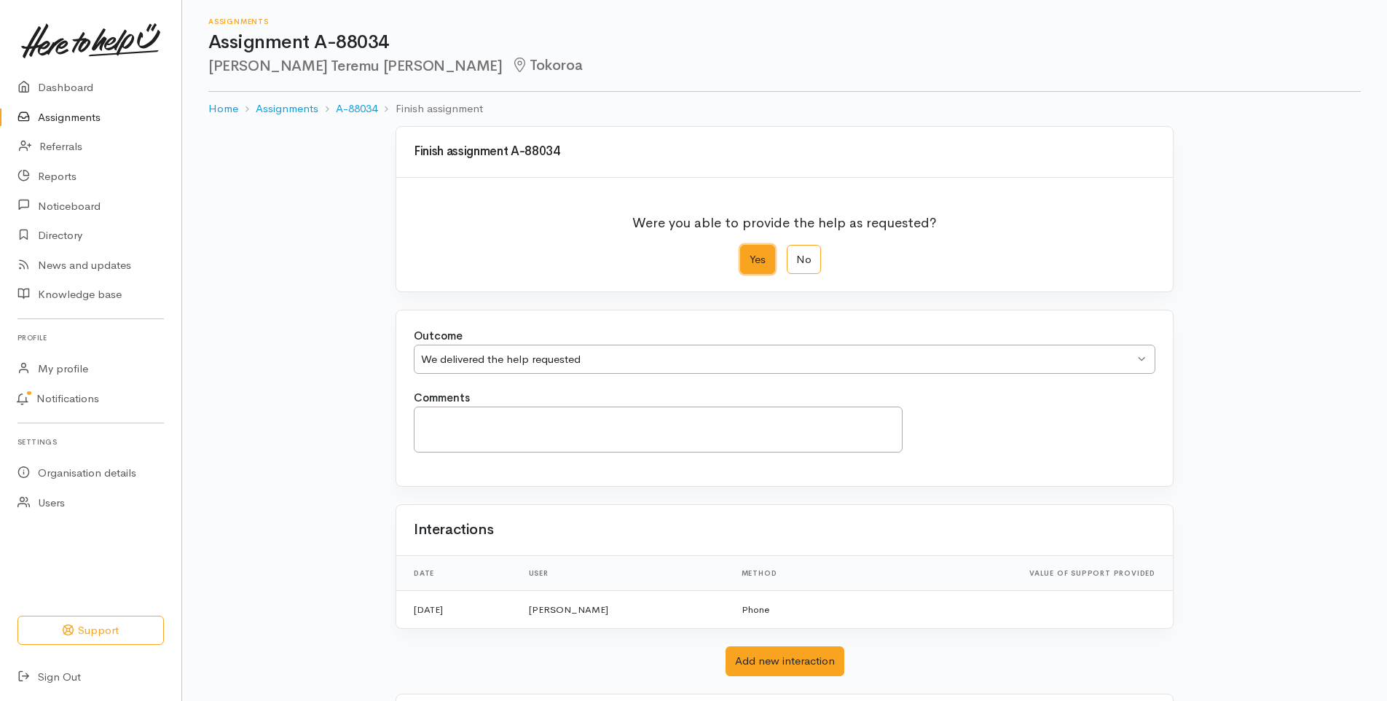
click at [464, 358] on div "We delivered the help requested" at bounding box center [777, 359] width 713 height 17
click at [463, 387] on div "Outcome We delivered the help requested We delivered the help requested We deli…" at bounding box center [784, 359] width 759 height 62
click at [455, 420] on textarea "Comments" at bounding box center [658, 430] width 489 height 46
click at [695, 423] on textarea "As best we could without the client returning our calls" at bounding box center [658, 430] width 489 height 46
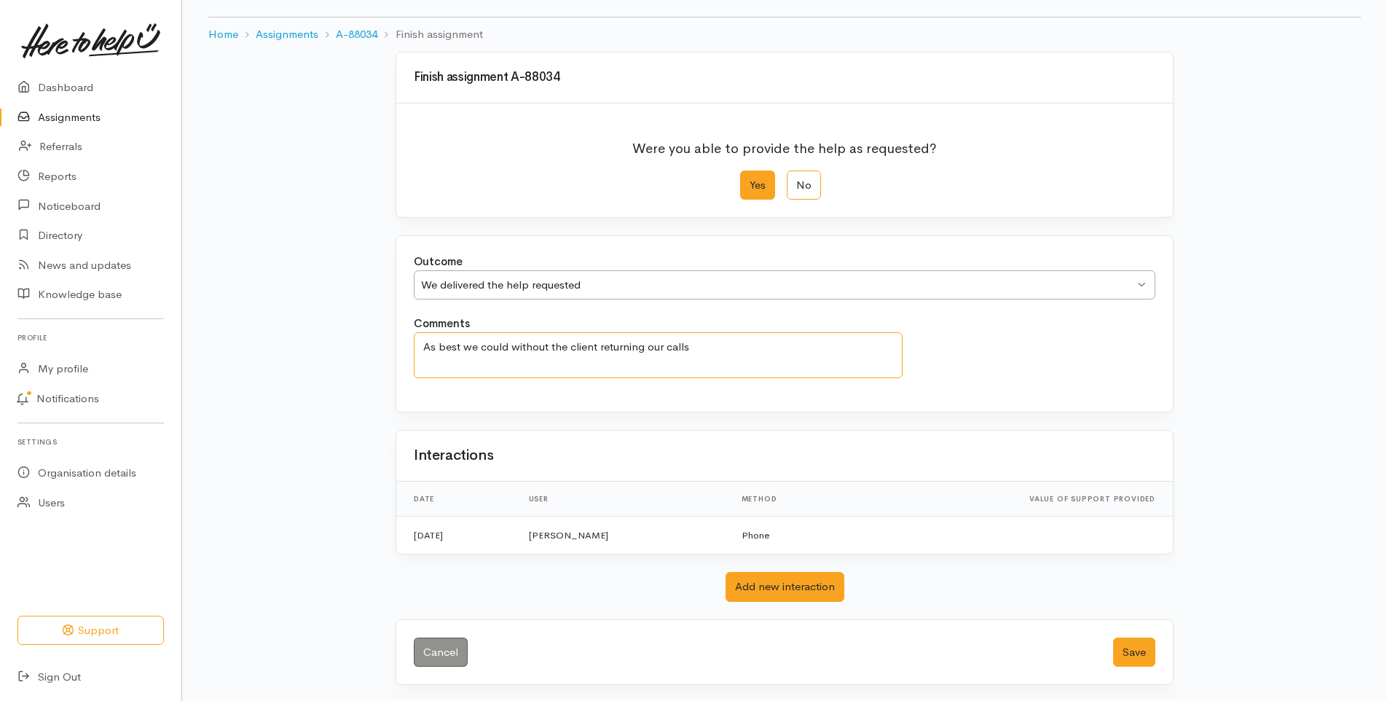
scroll to position [76, 0]
type textarea "As best we could without the client returning our calls"
click at [1139, 650] on button "Save" at bounding box center [1134, 651] width 42 height 30
